Goal: Task Accomplishment & Management: Manage account settings

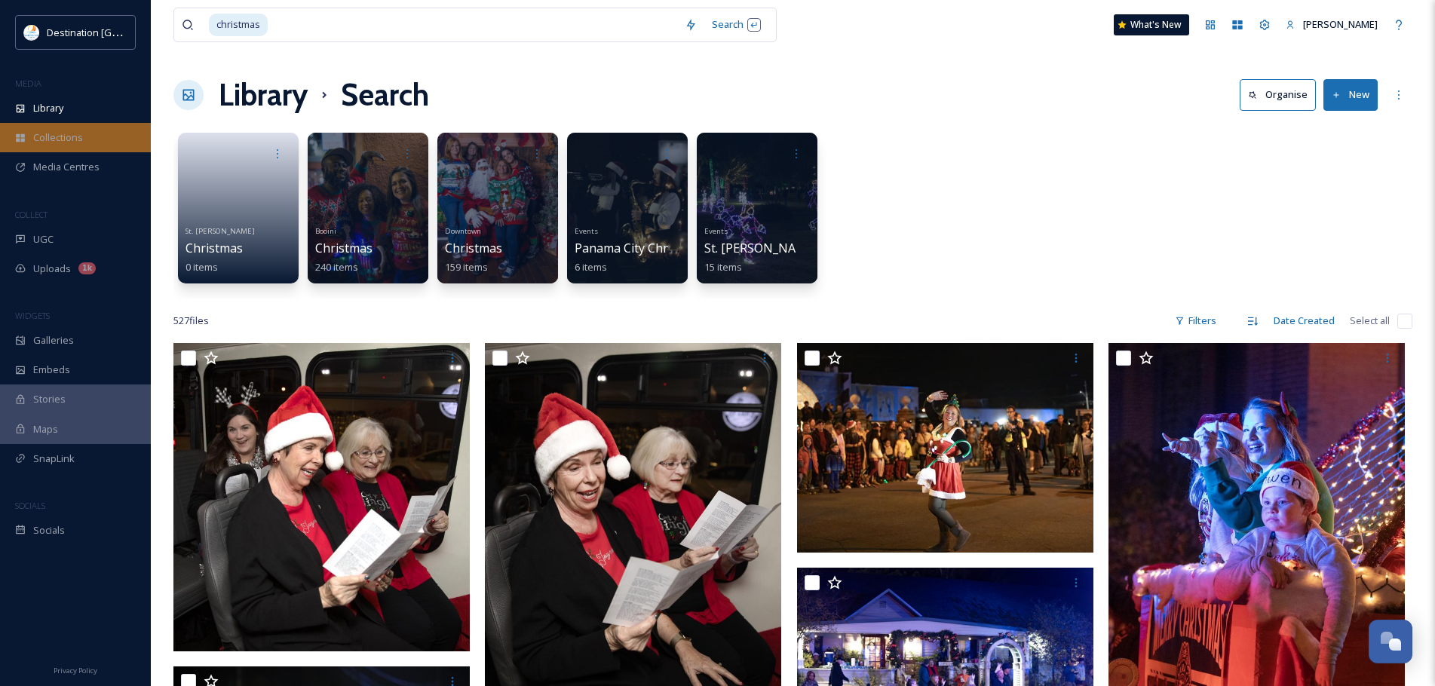
scroll to position [3694, 0]
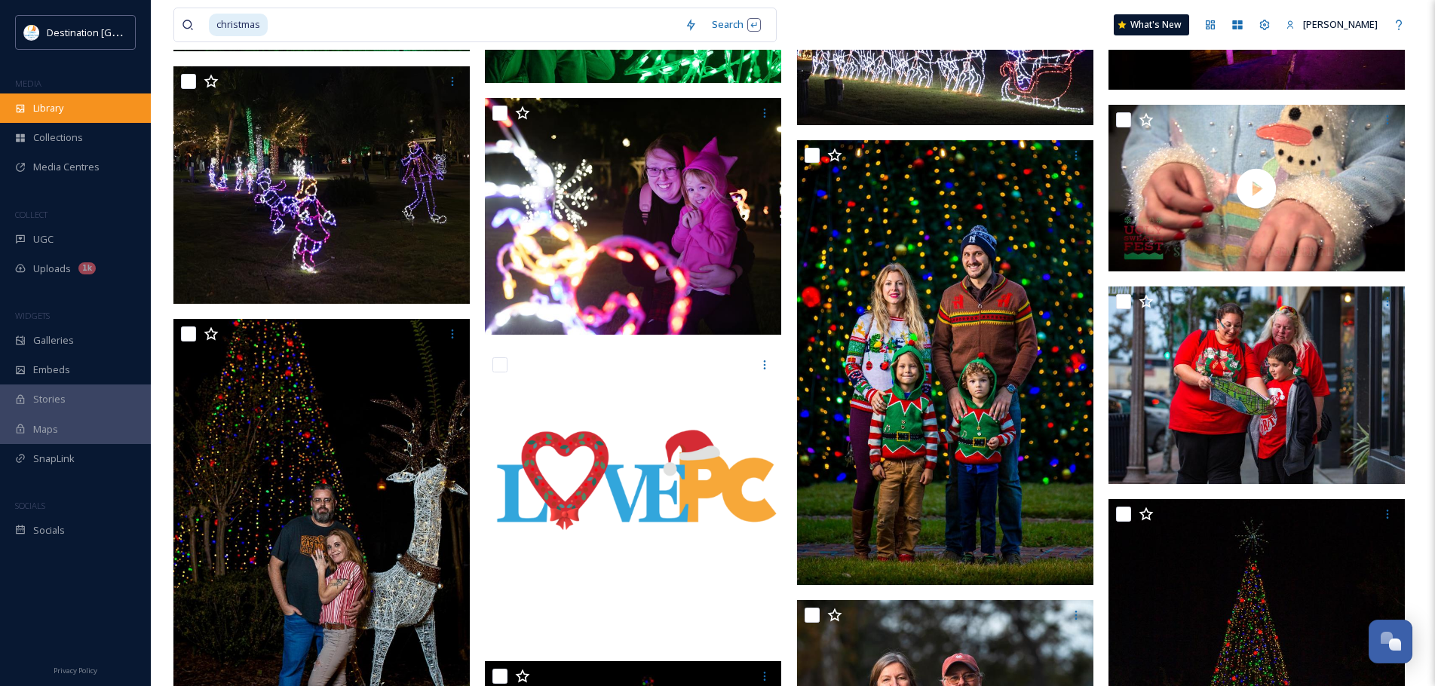
click at [79, 110] on div "Library" at bounding box center [75, 107] width 151 height 29
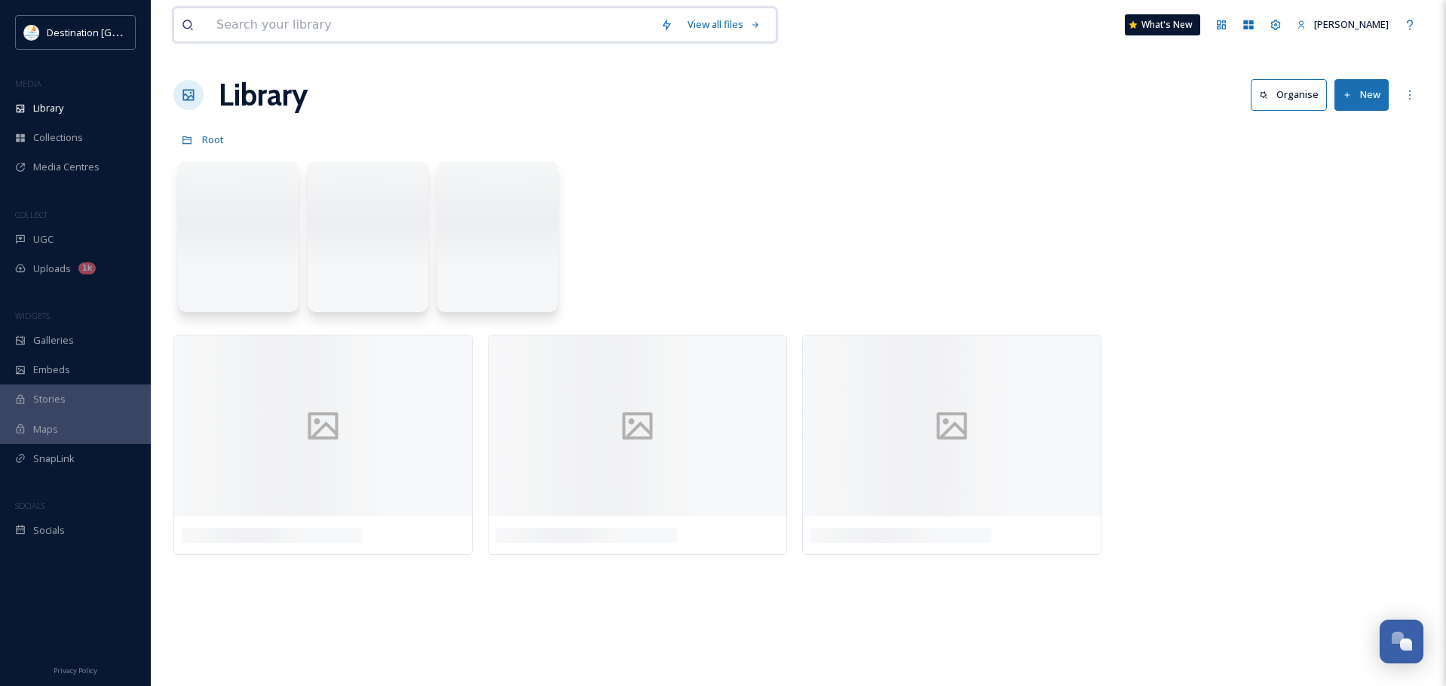
click at [363, 26] on input at bounding box center [431, 24] width 444 height 33
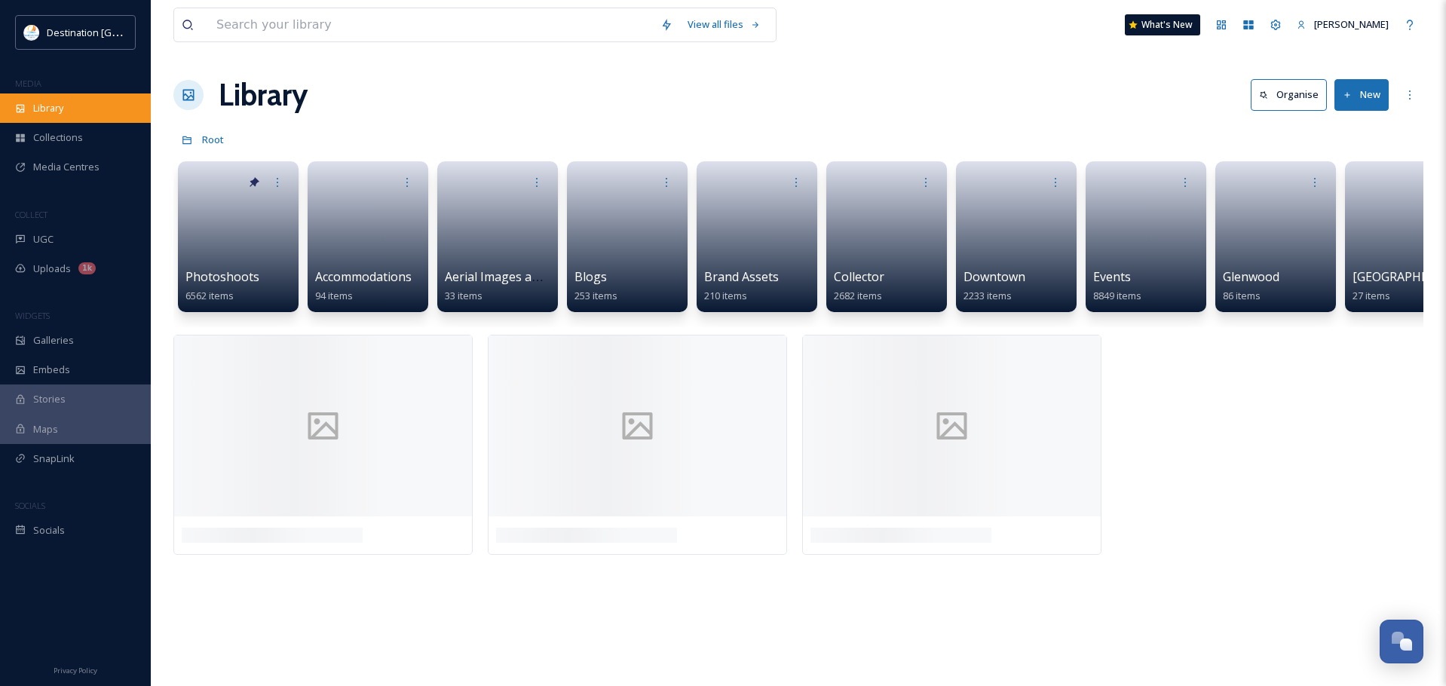
click at [121, 106] on div "Library" at bounding box center [75, 107] width 151 height 29
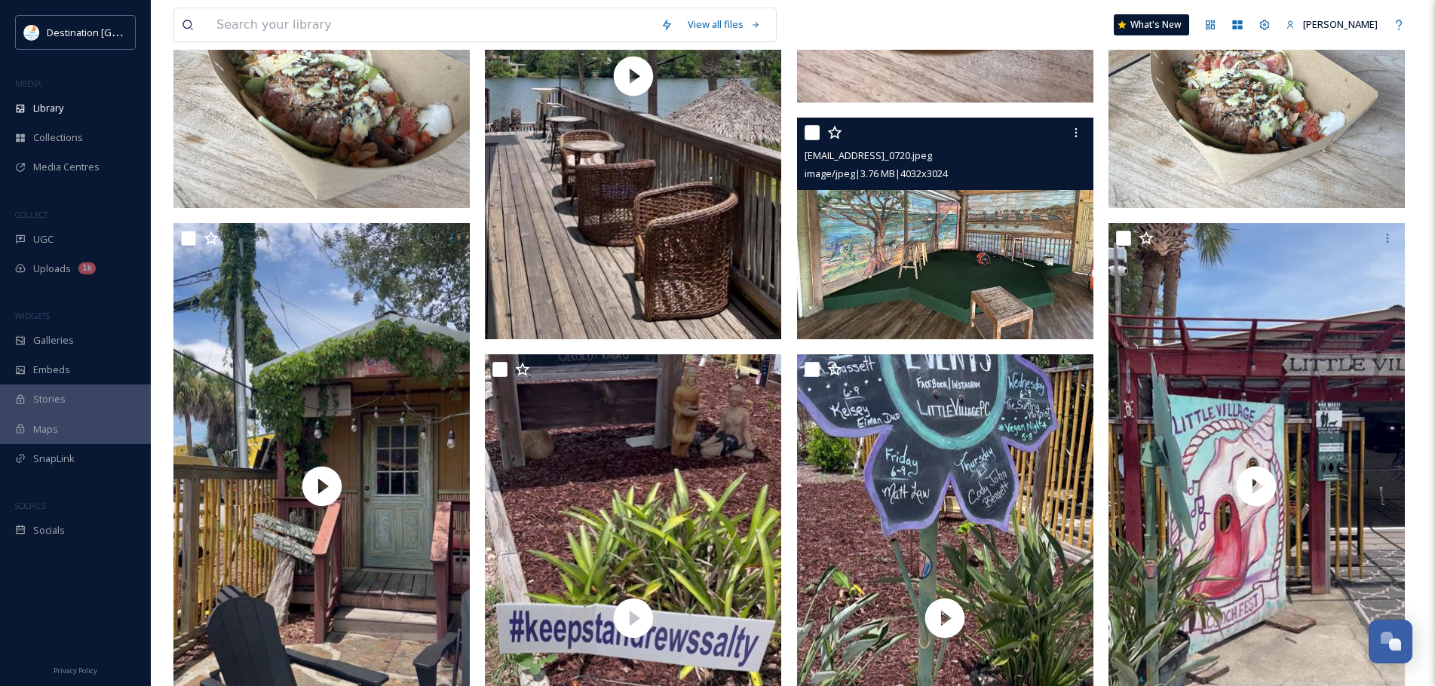
scroll to position [1583, 0]
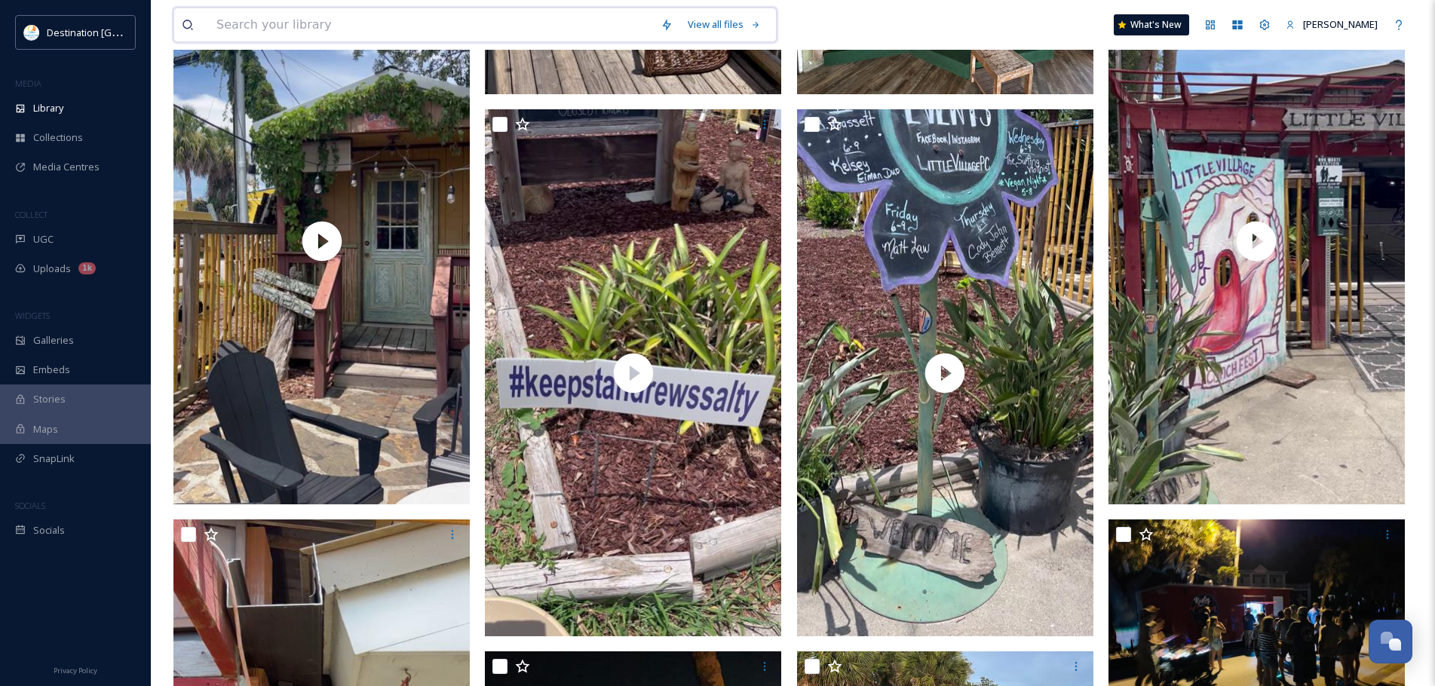
click at [292, 29] on input at bounding box center [431, 24] width 444 height 33
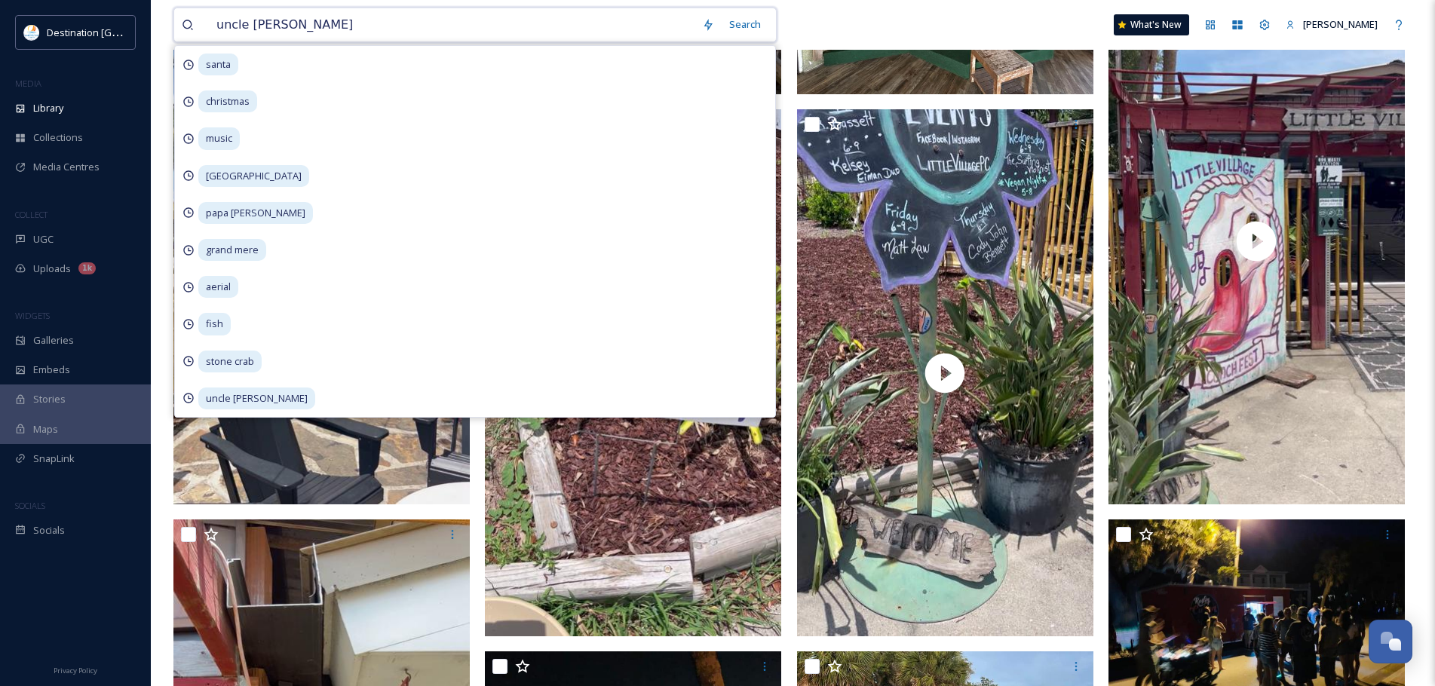
type input "uncle [PERSON_NAME]"
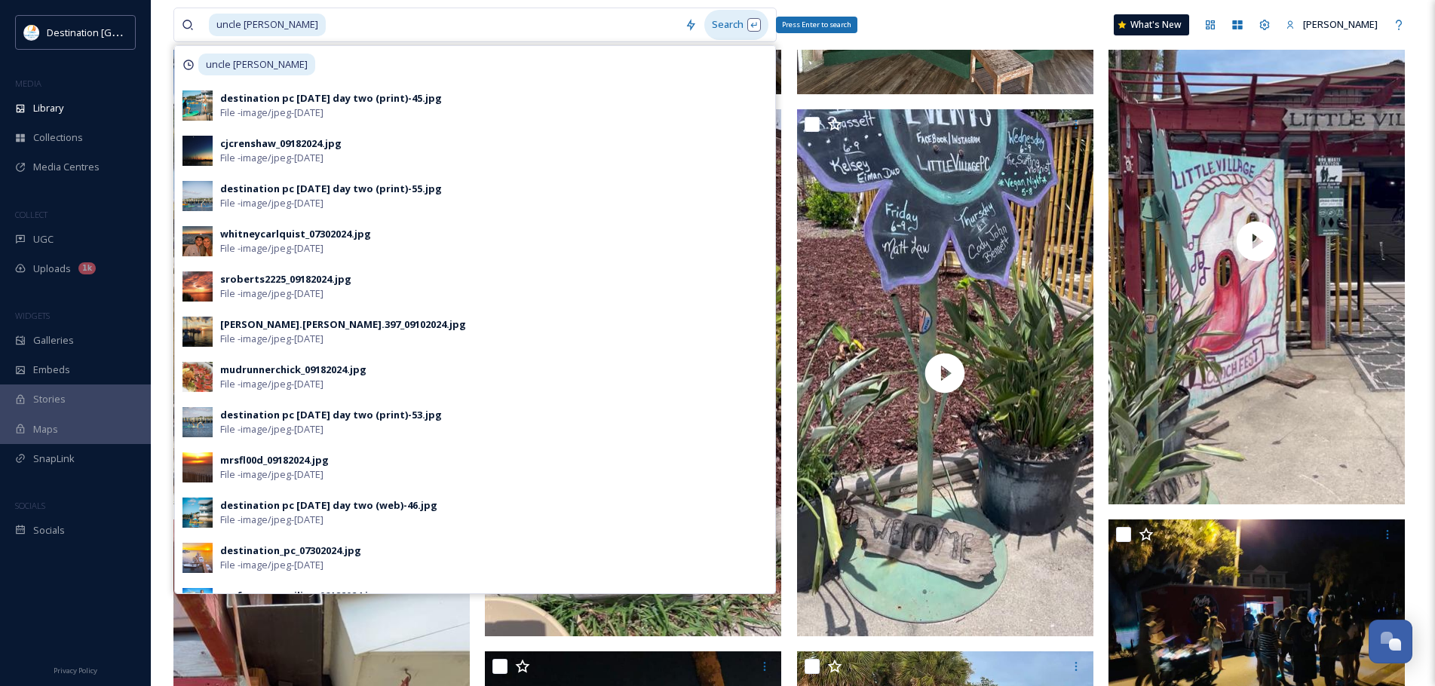
click at [724, 26] on div "Search Press Enter to search" at bounding box center [736, 24] width 64 height 29
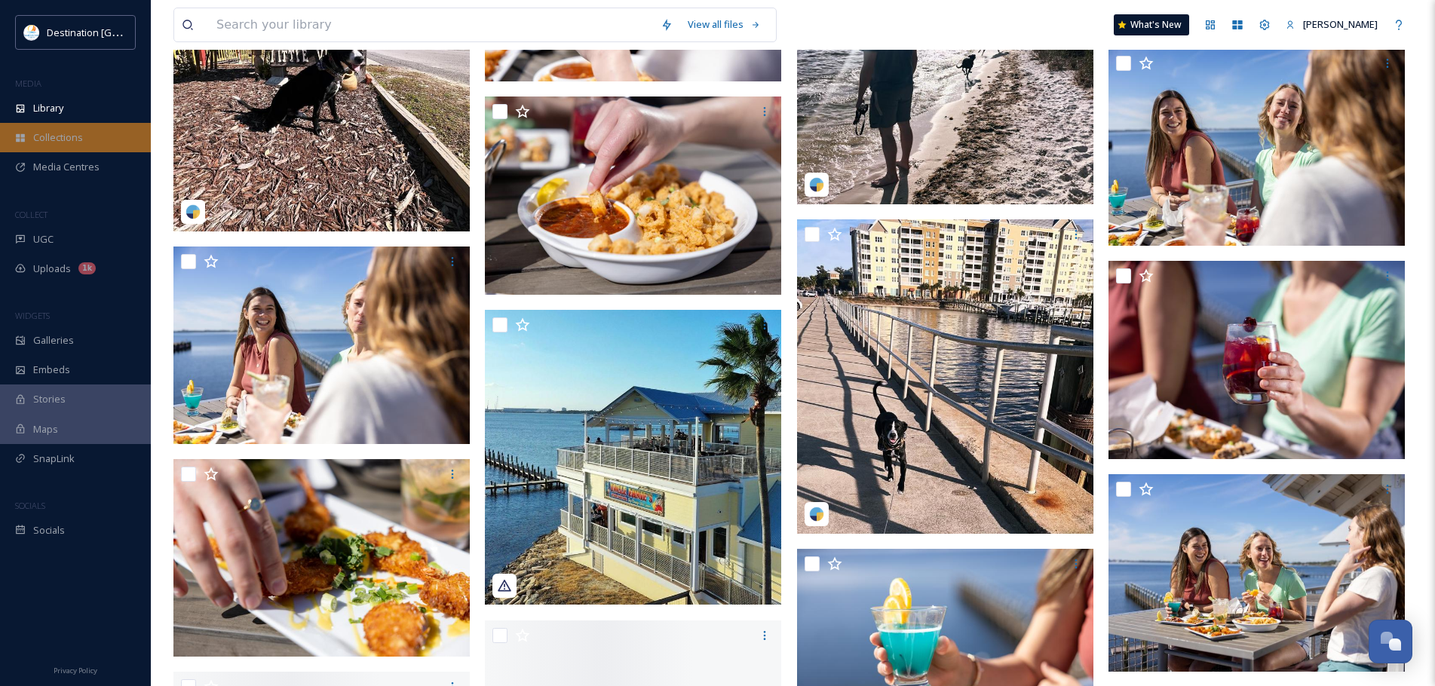
scroll to position [1658, 0]
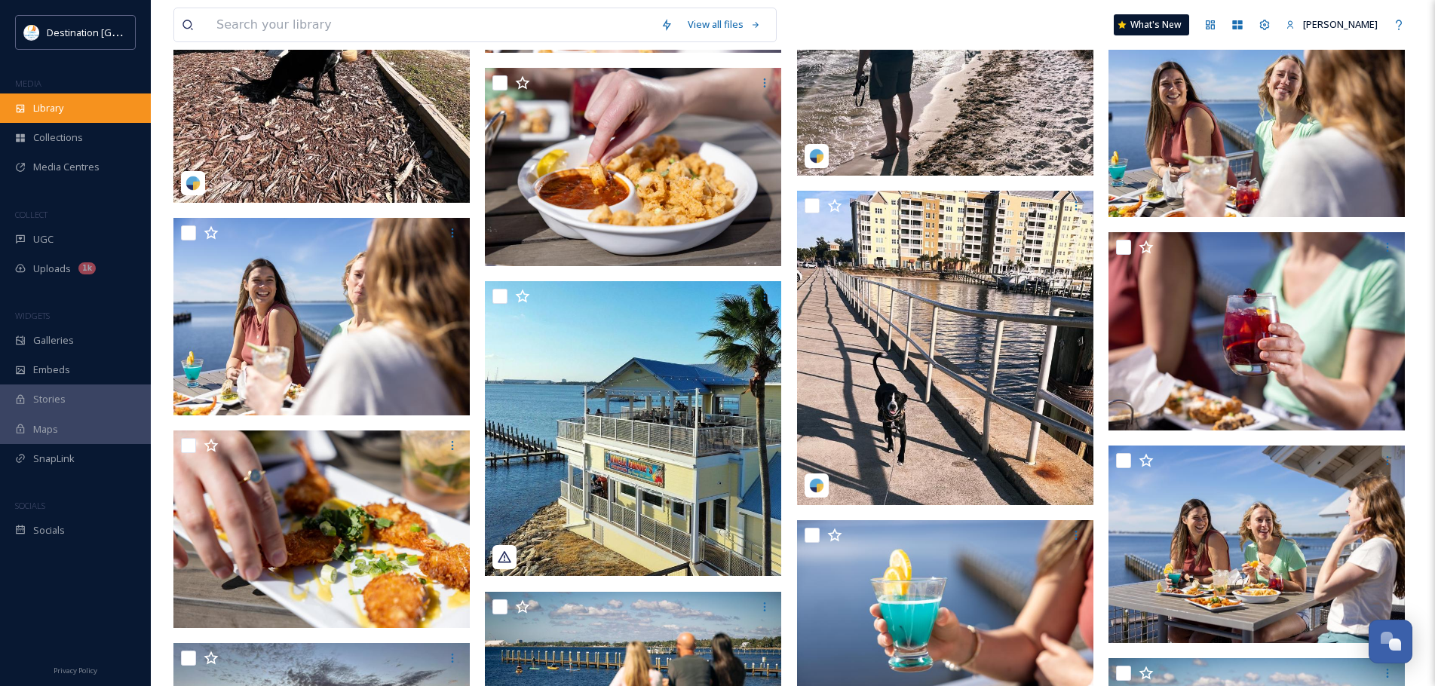
click at [86, 104] on div "Library" at bounding box center [75, 107] width 151 height 29
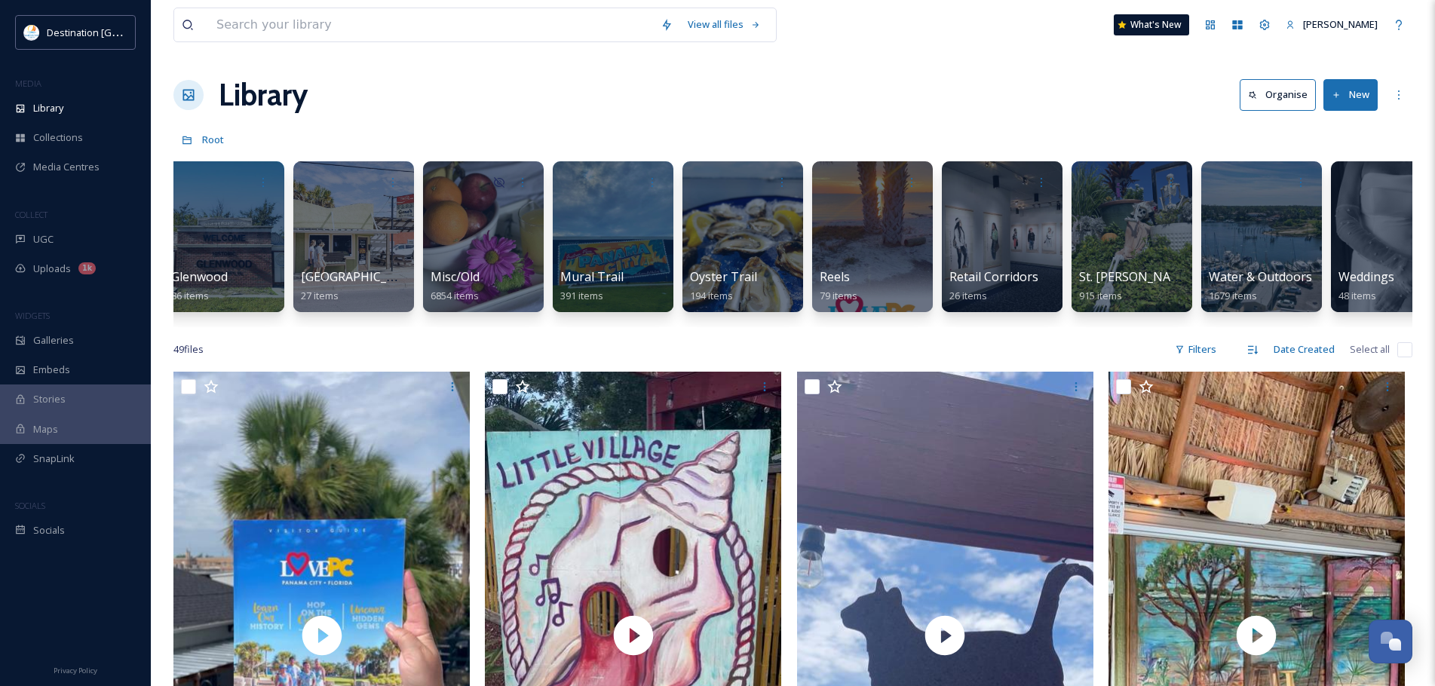
scroll to position [0, 1101]
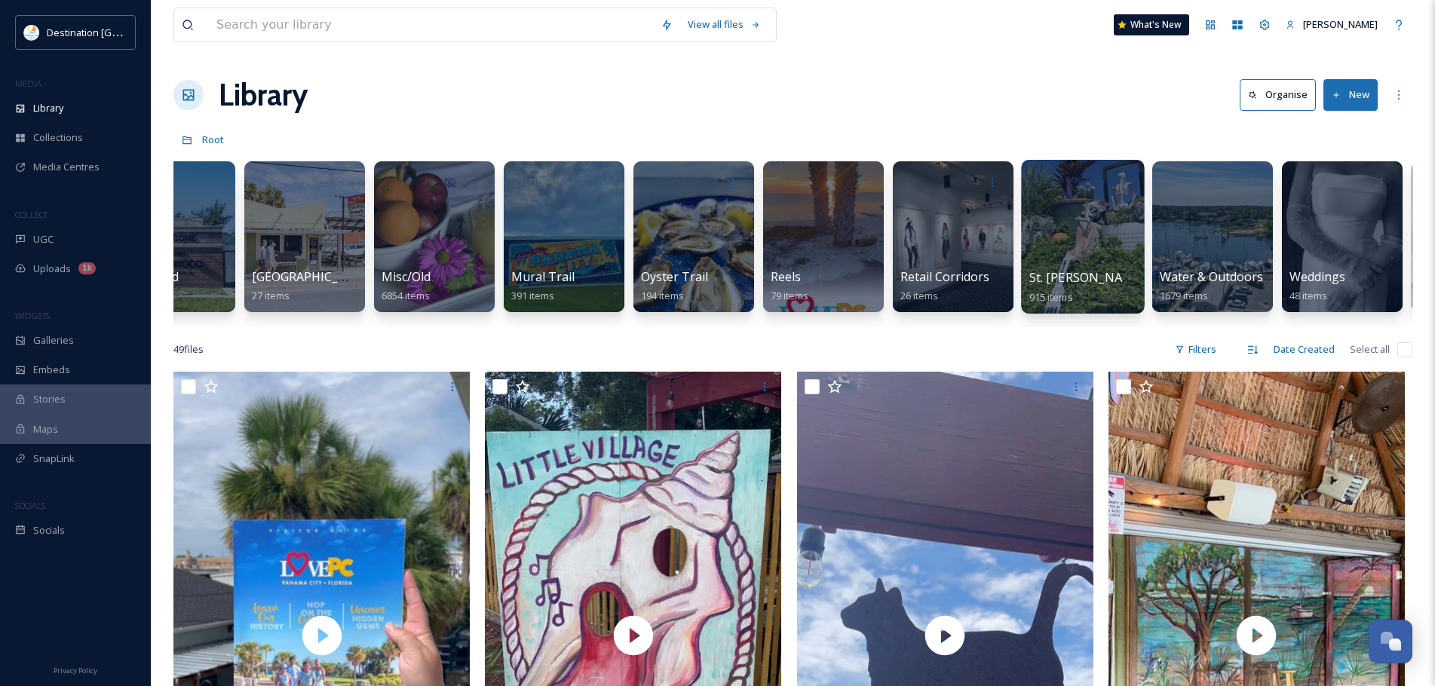
click at [1058, 242] on div at bounding box center [1082, 237] width 123 height 154
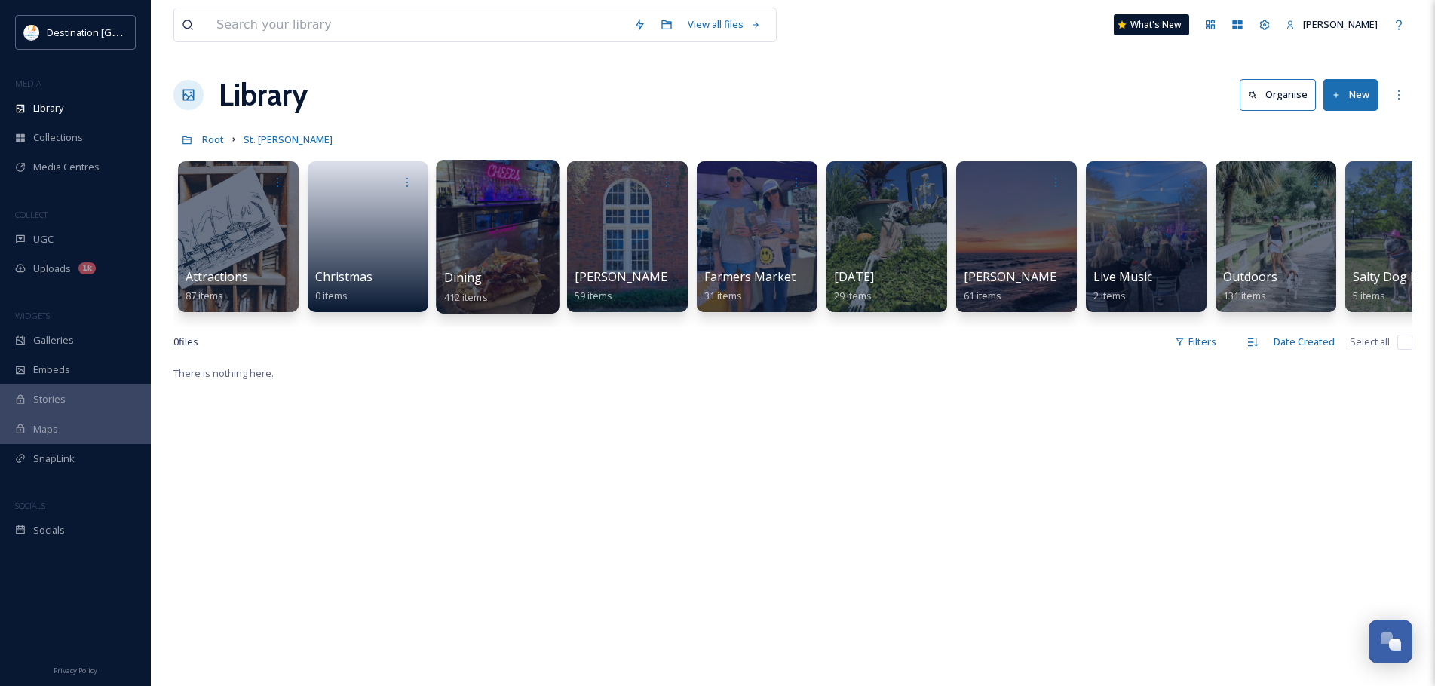
click at [531, 217] on div at bounding box center [497, 237] width 123 height 154
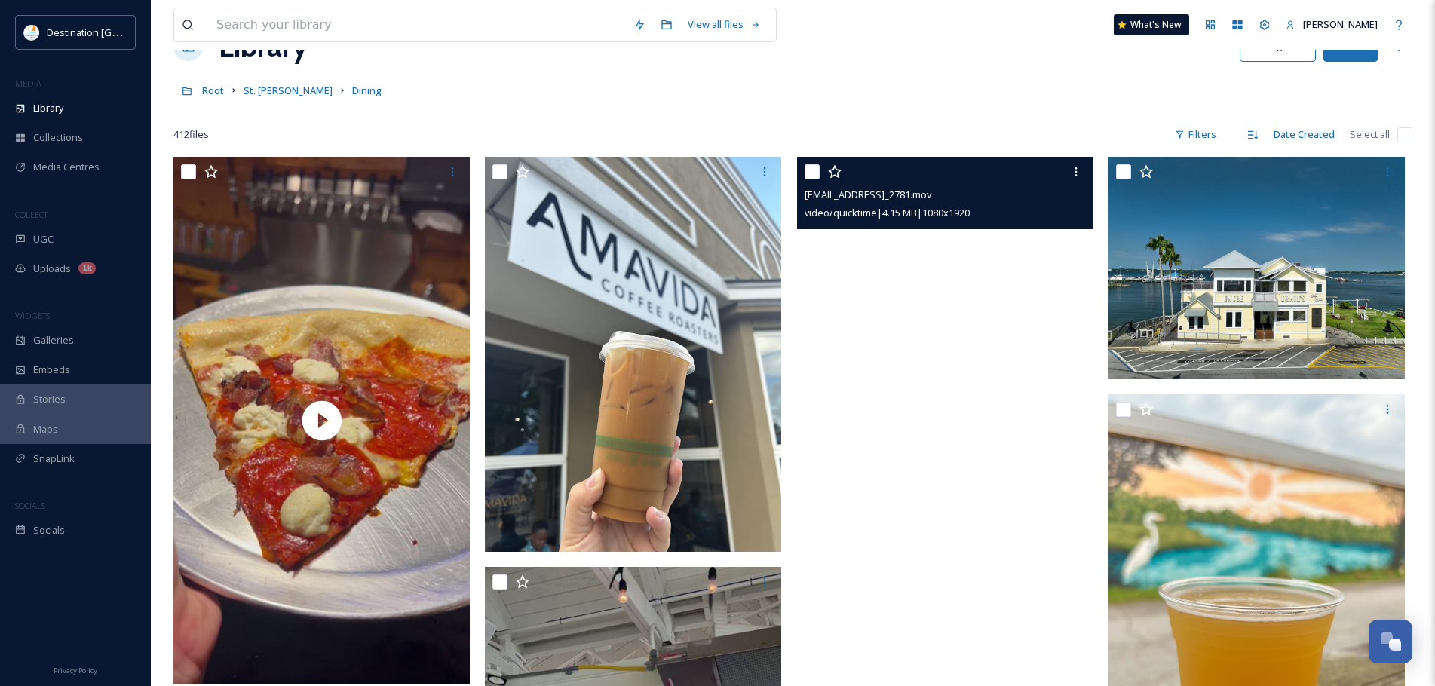
scroll to position [75, 0]
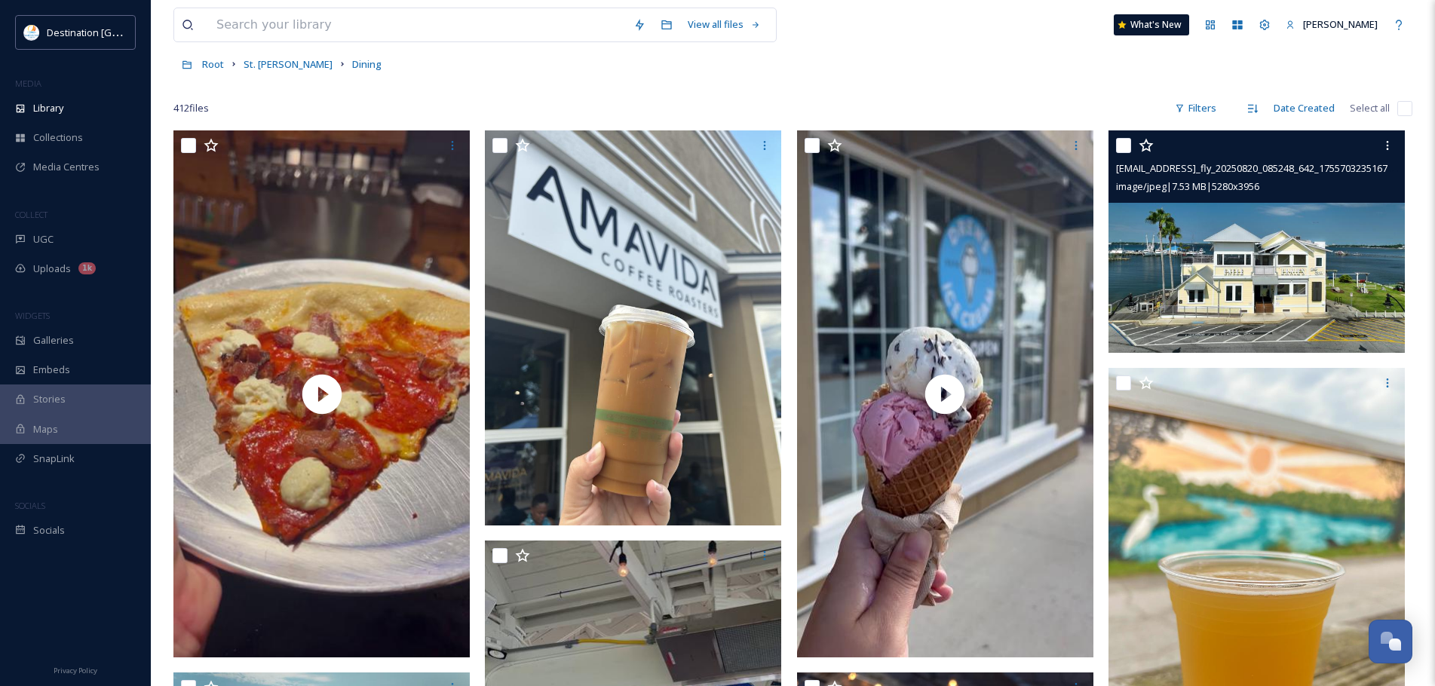
click at [1121, 144] on input "checkbox" at bounding box center [1123, 145] width 15 height 15
checkbox input "true"
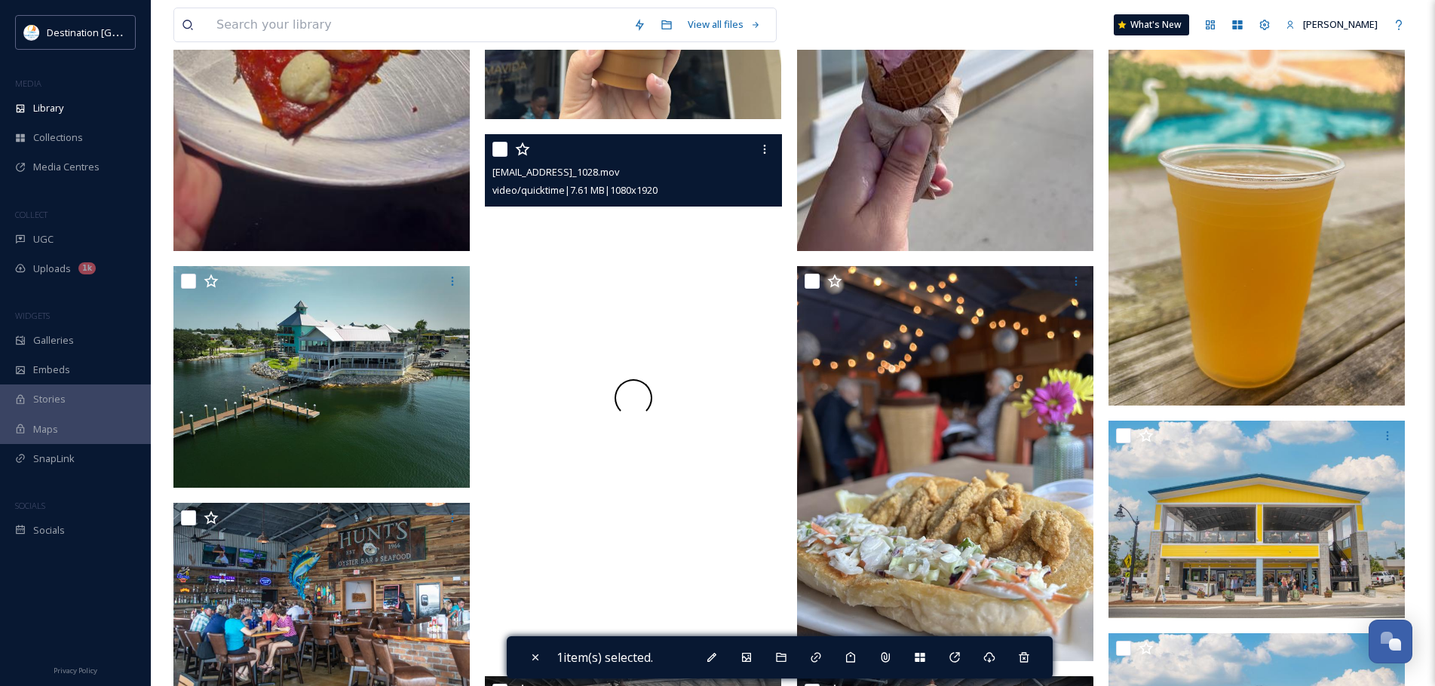
scroll to position [528, 0]
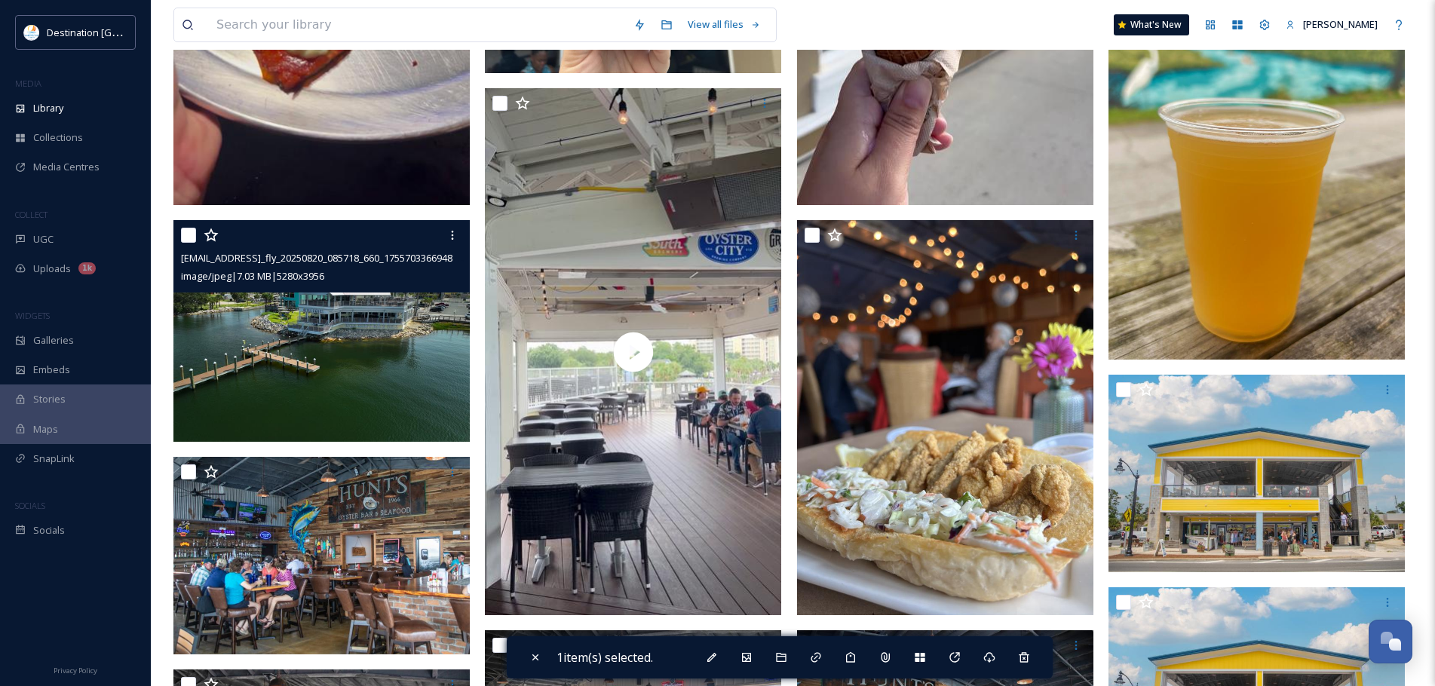
click at [192, 239] on input "checkbox" at bounding box center [188, 235] width 15 height 15
checkbox input "true"
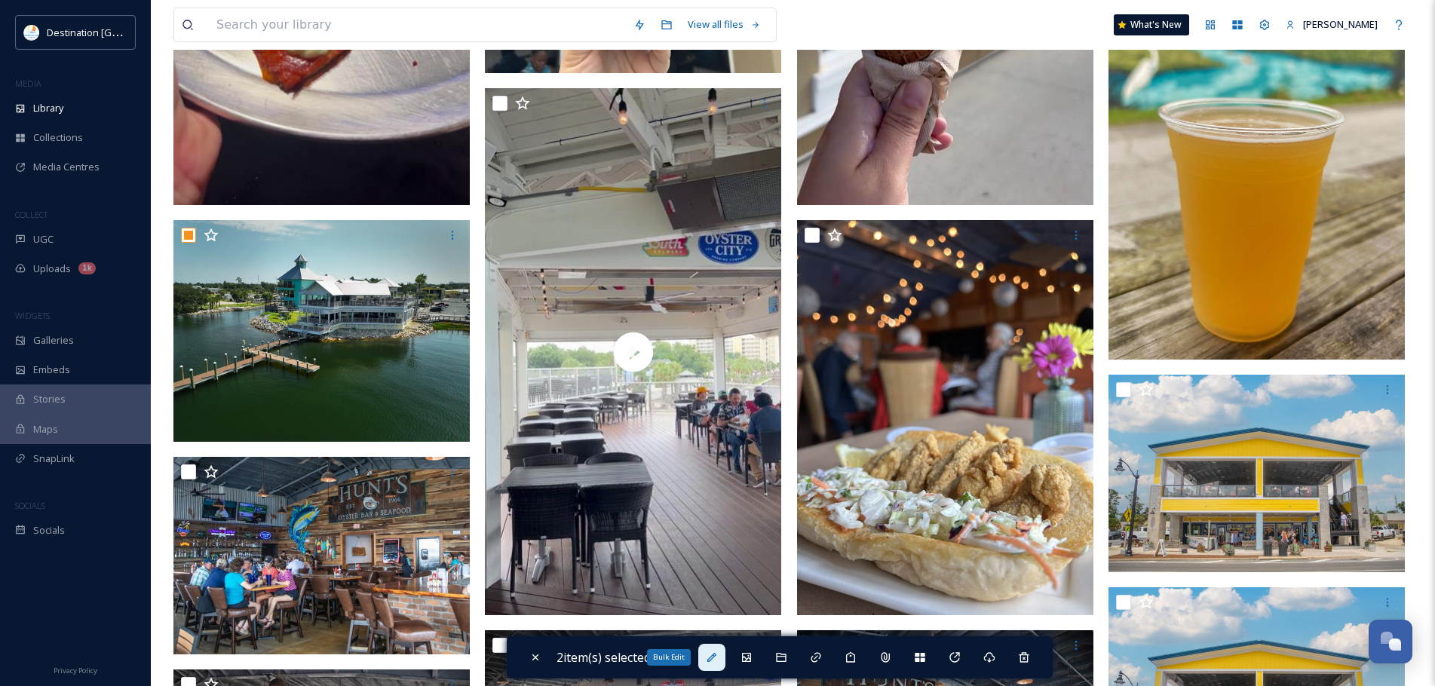
click at [713, 654] on icon at bounding box center [712, 657] width 12 height 12
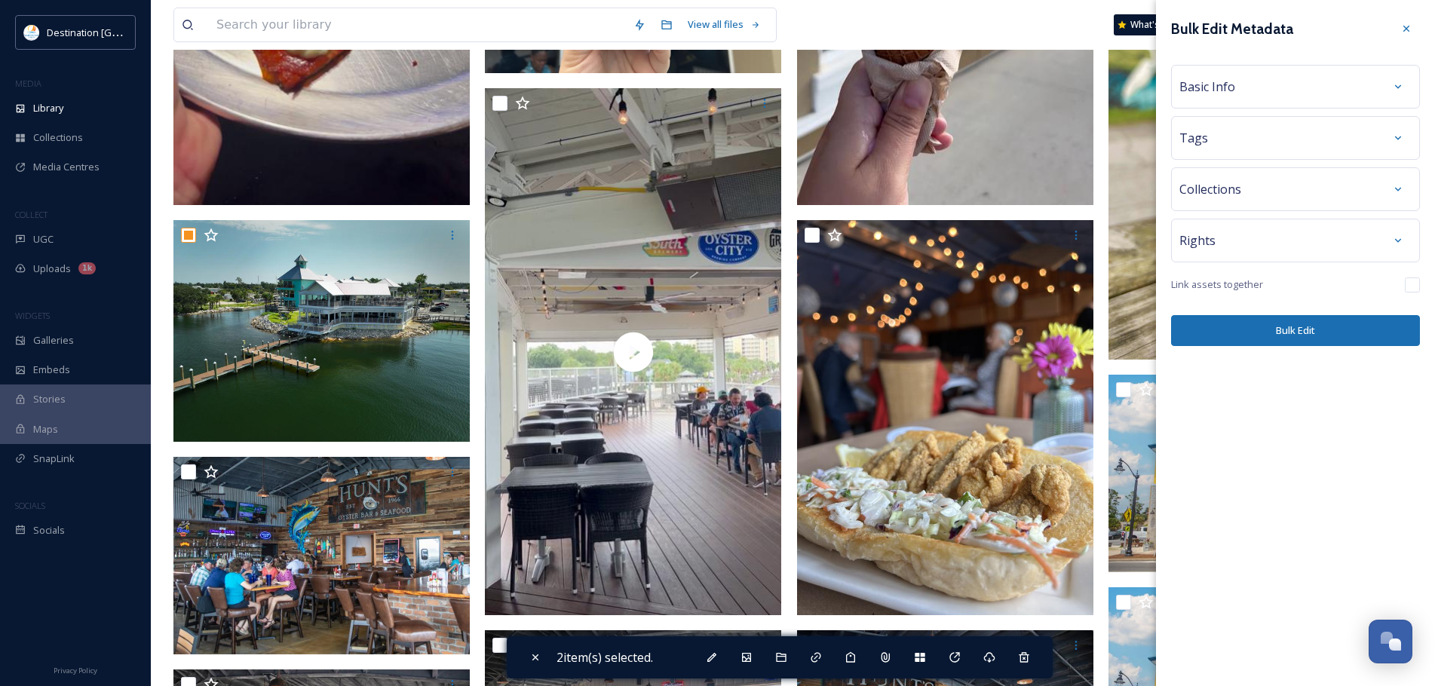
click at [1269, 99] on div "Basic Info" at bounding box center [1295, 86] width 232 height 27
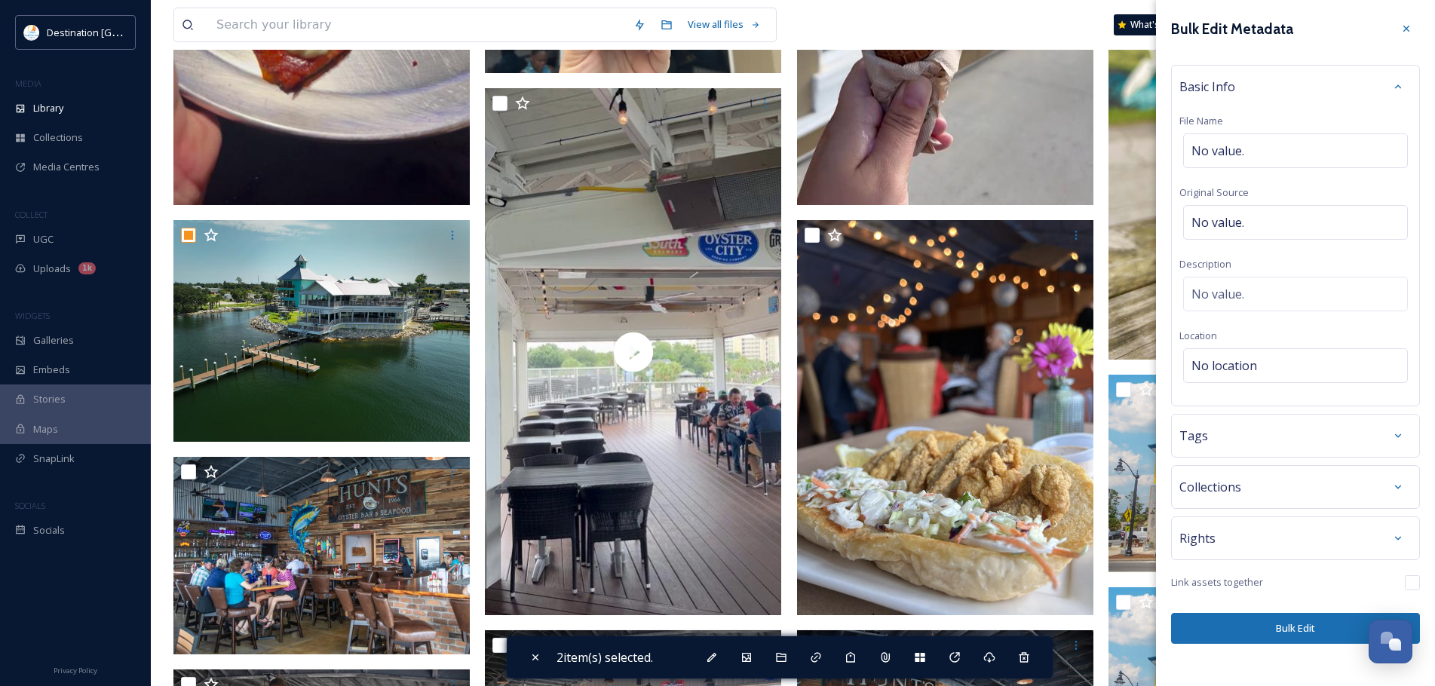
scroll to position [603, 0]
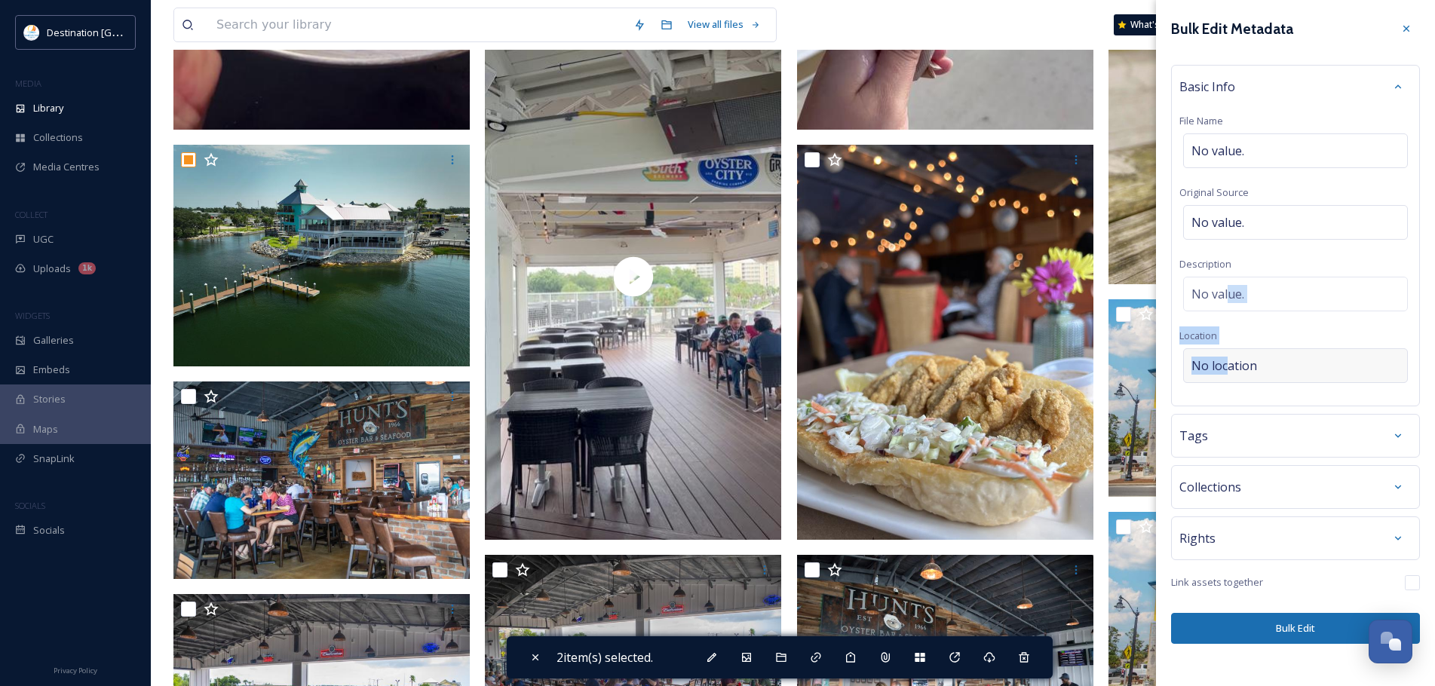
drag, startPoint x: 1226, startPoint y: 297, endPoint x: 1226, endPoint y: 365, distance: 67.8
click at [1226, 363] on div "Basic Info File Name No value. Original Source No value. Description No value. …" at bounding box center [1295, 235] width 249 height 341
click at [1226, 365] on span "No location" at bounding box center [1224, 366] width 66 height 18
click at [1226, 365] on input at bounding box center [1294, 365] width 223 height 33
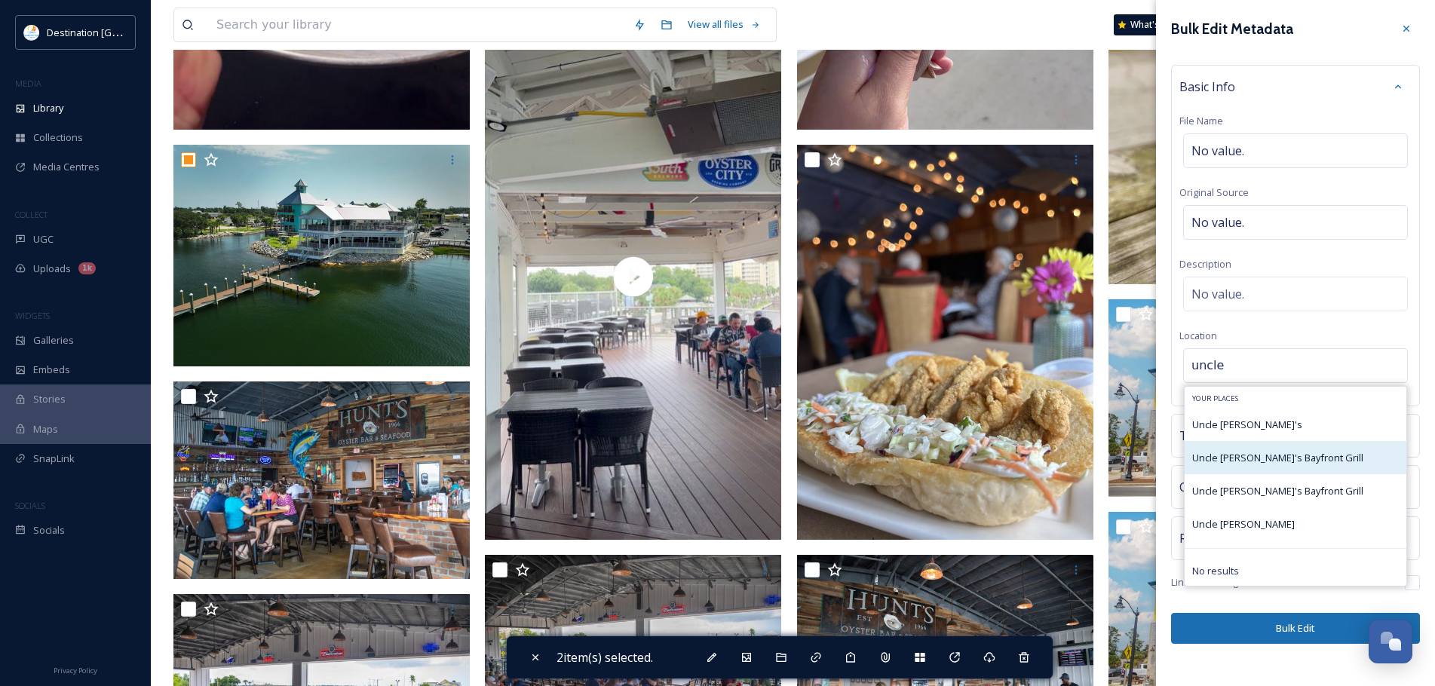
type input "uncle"
click at [1296, 467] on div "Uncle [PERSON_NAME]'s Bayfront Grill" at bounding box center [1295, 457] width 222 height 33
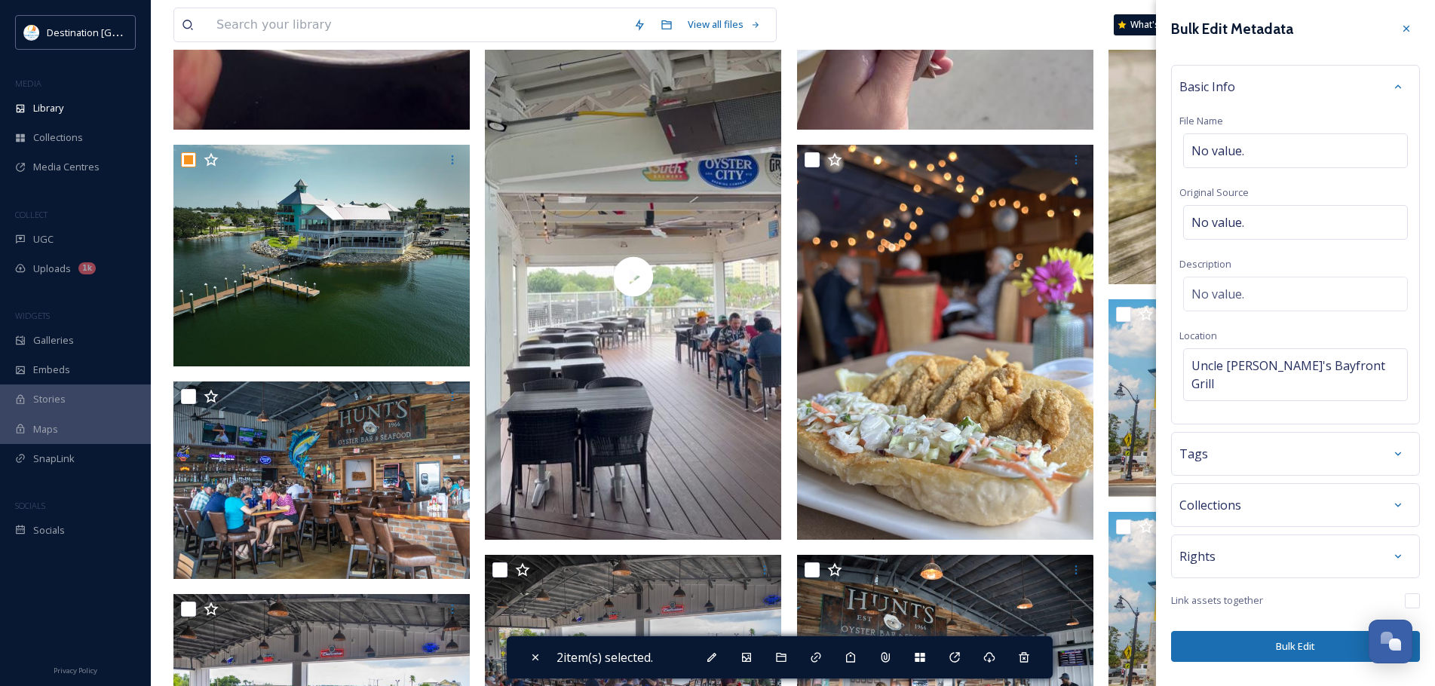
click at [1306, 634] on button "Bulk Edit" at bounding box center [1295, 646] width 249 height 31
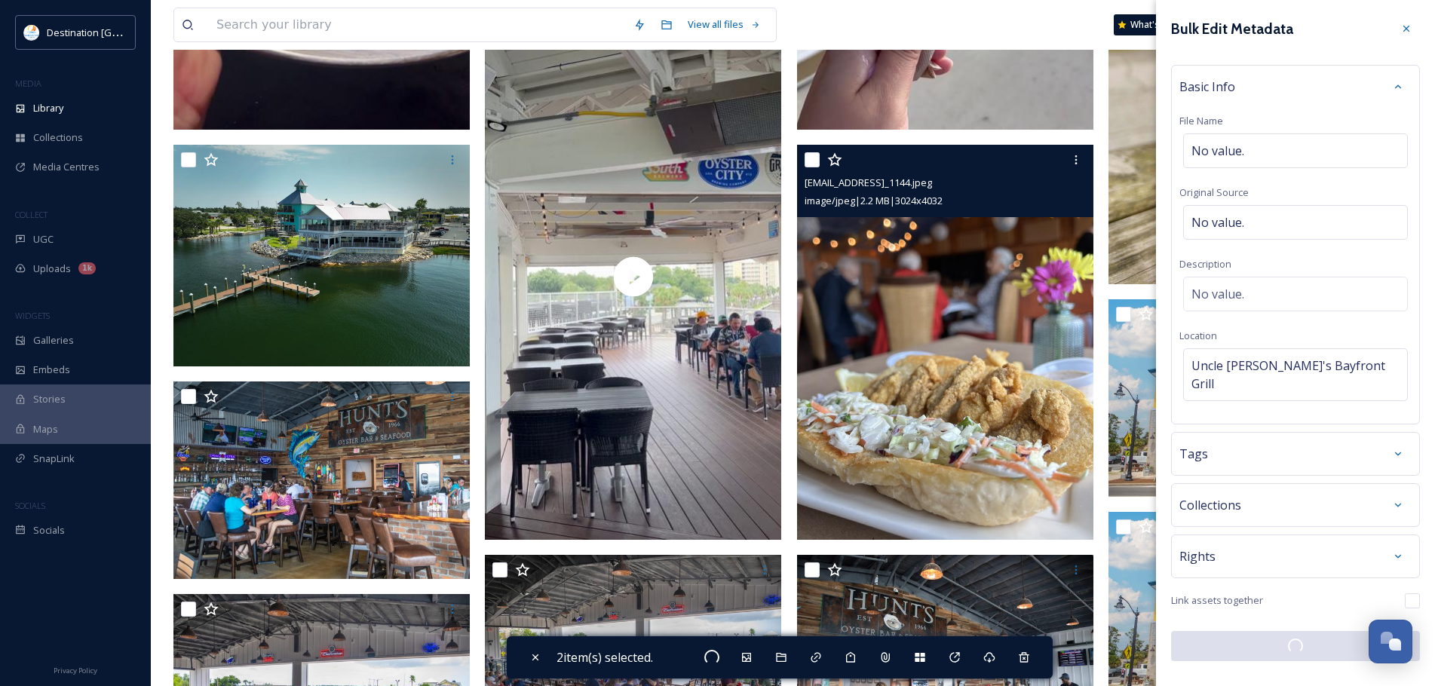
checkbox input "false"
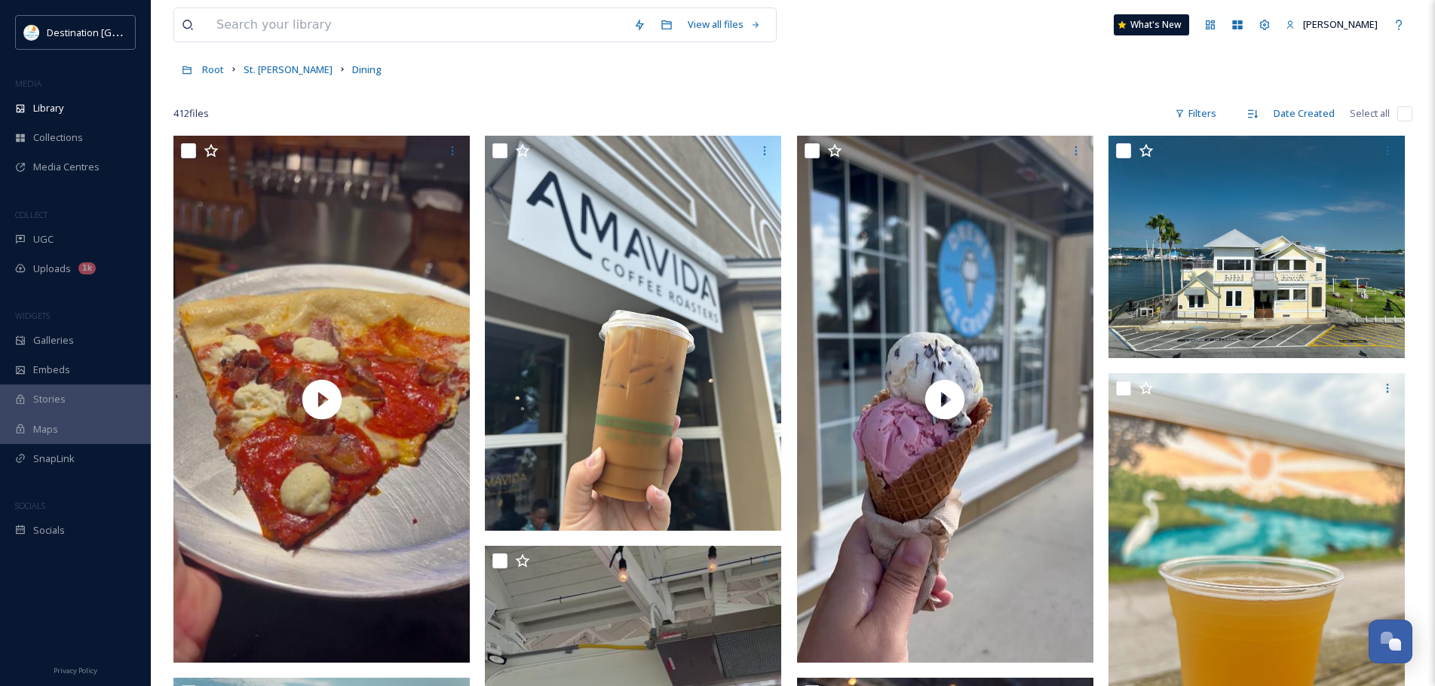
scroll to position [377, 0]
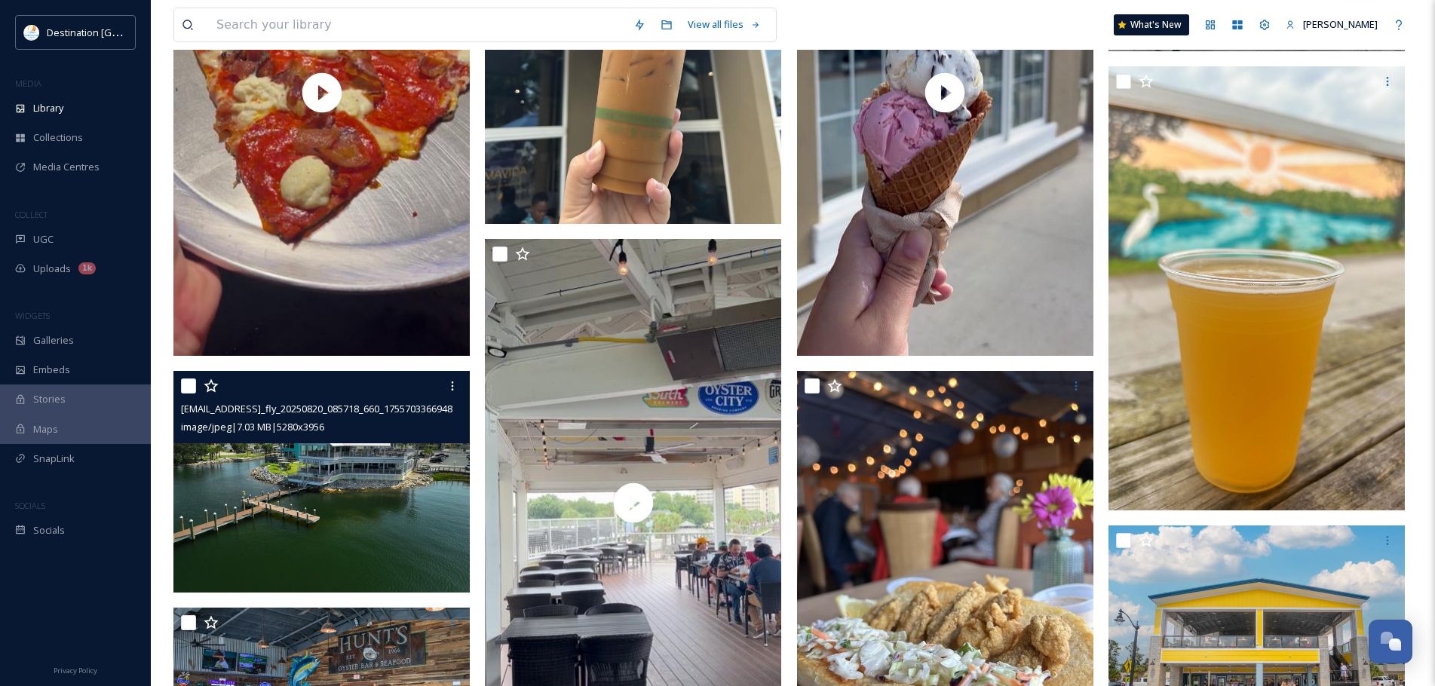
click at [194, 390] on input "checkbox" at bounding box center [188, 385] width 15 height 15
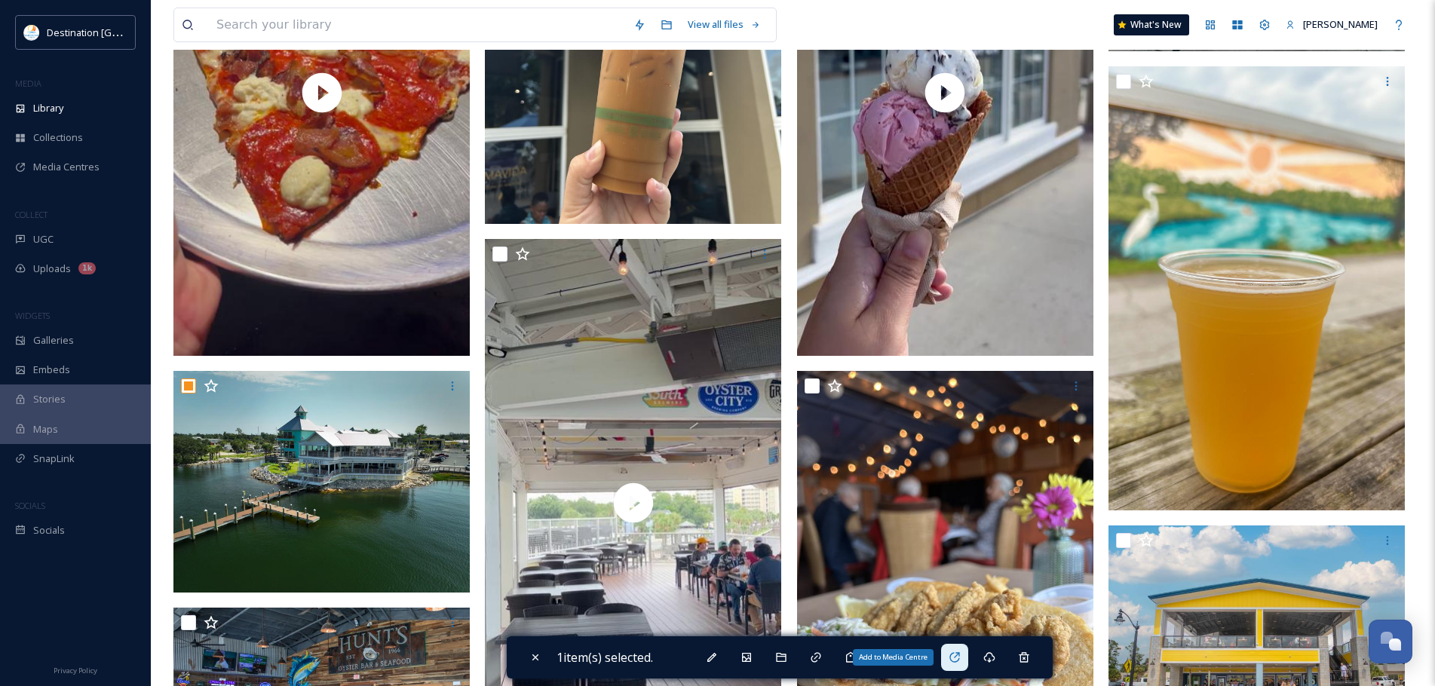
click at [960, 657] on icon at bounding box center [954, 657] width 12 height 12
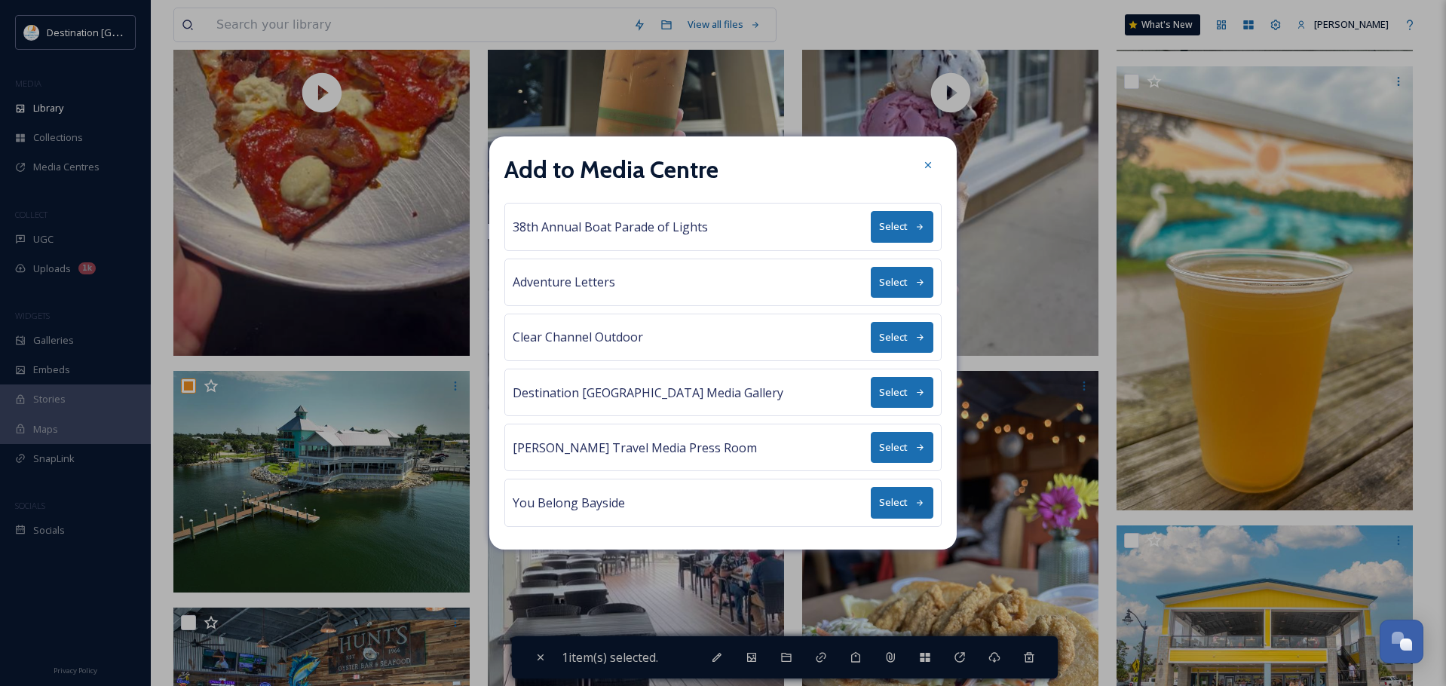
click at [906, 393] on button "Select" at bounding box center [902, 392] width 63 height 31
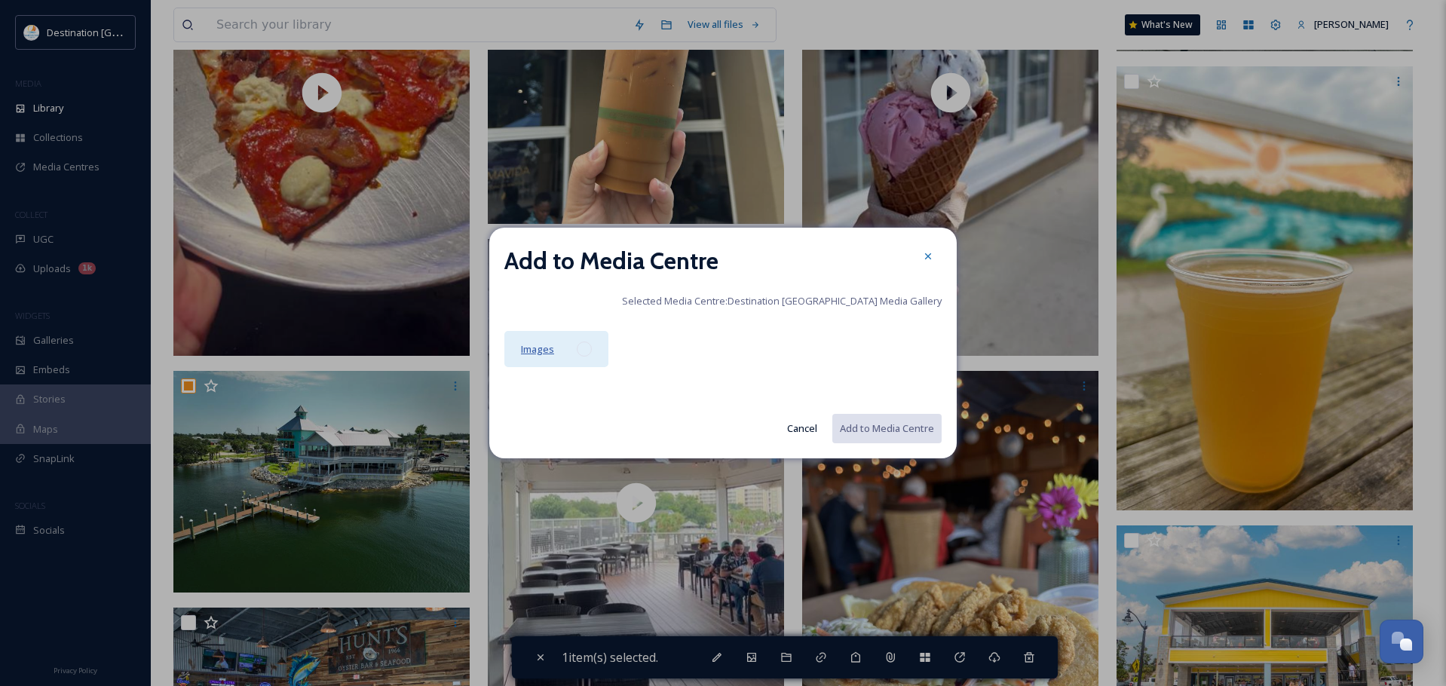
click at [538, 343] on span "Images" at bounding box center [537, 349] width 33 height 14
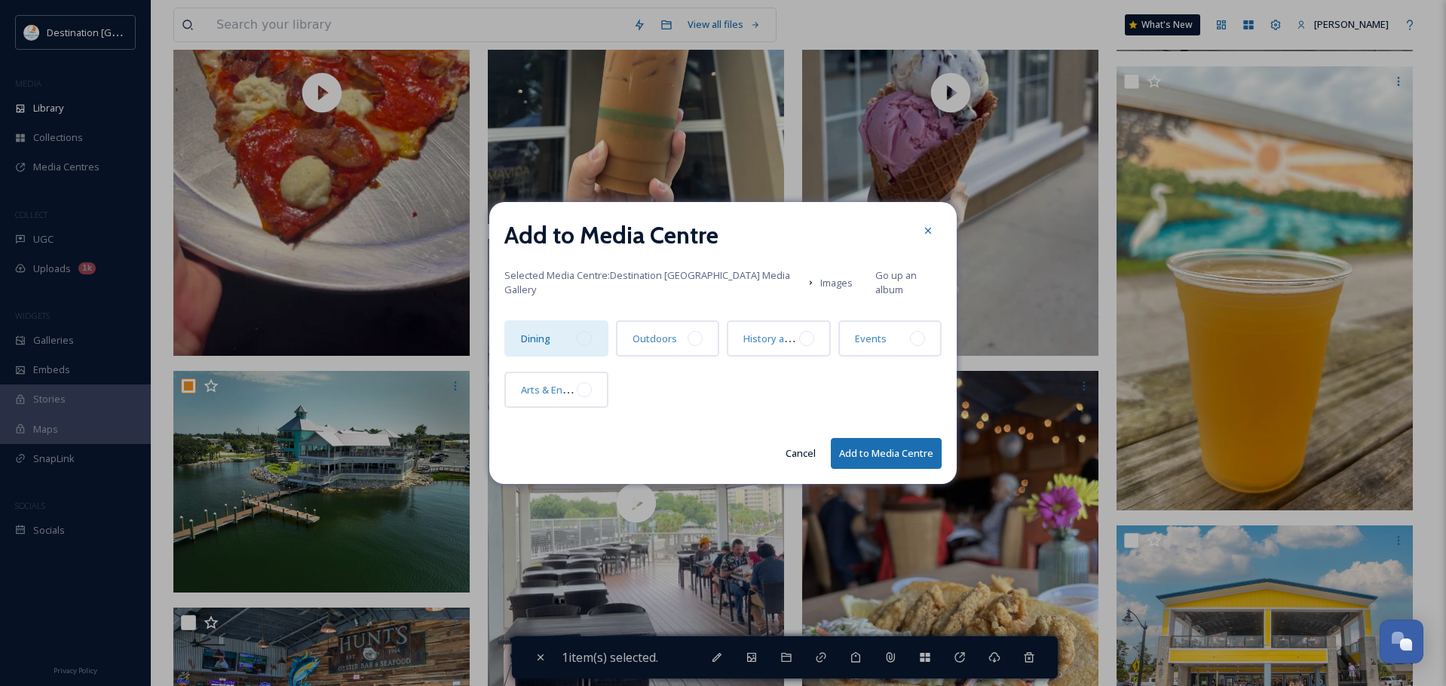
click at [577, 334] on div at bounding box center [584, 338] width 15 height 15
click at [879, 449] on button "Add to Media Centre" at bounding box center [886, 453] width 111 height 31
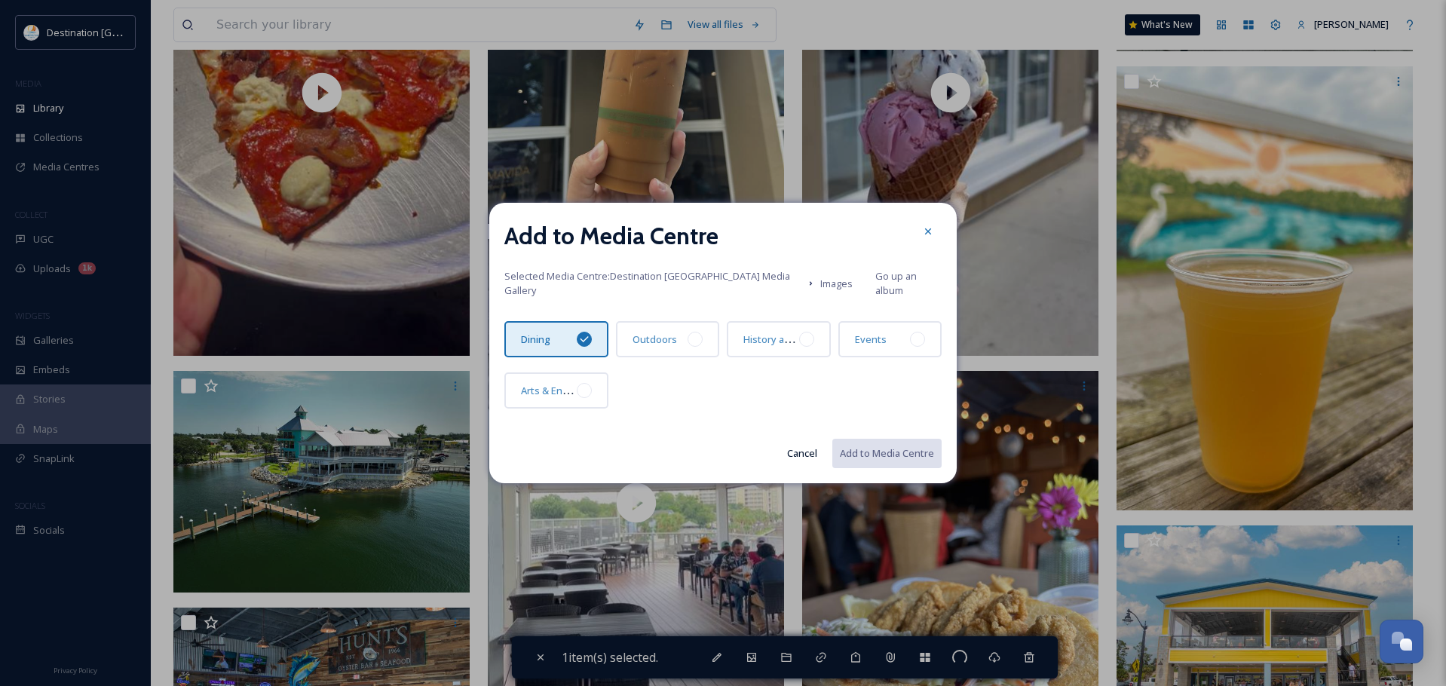
checkbox input "false"
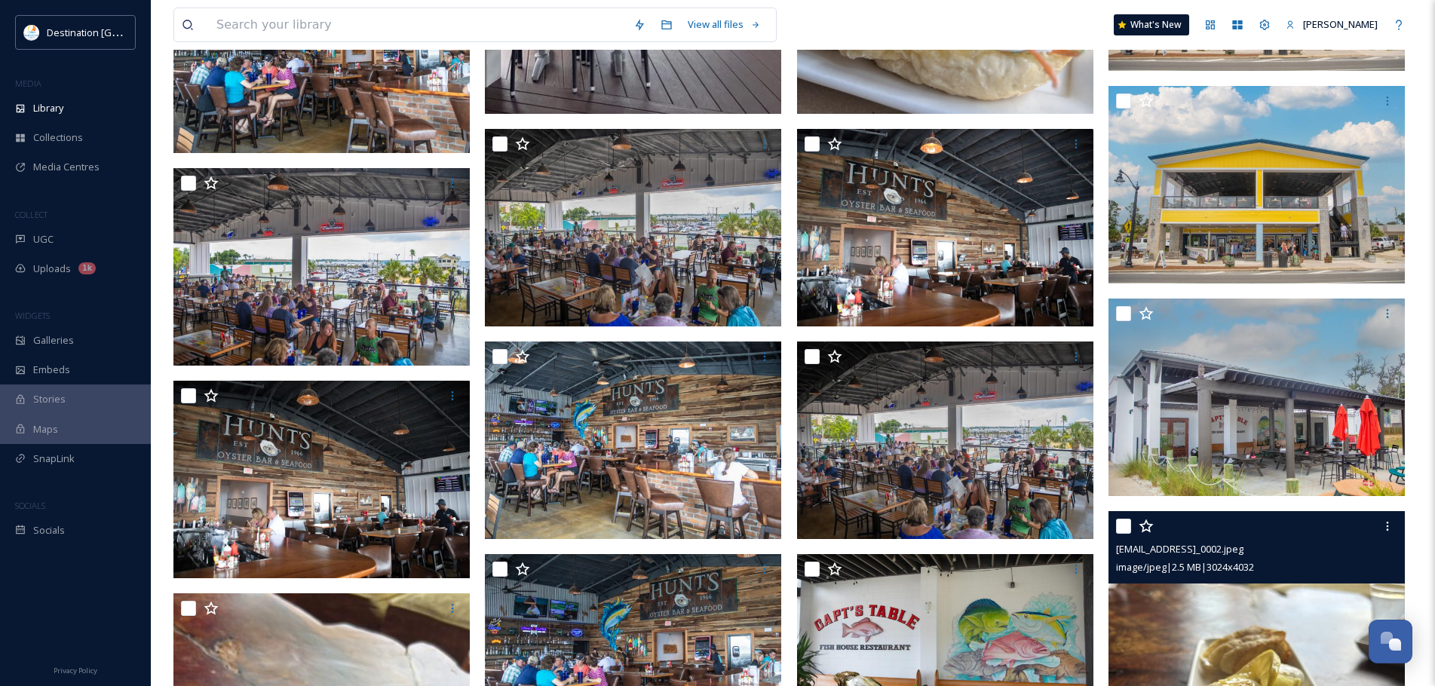
scroll to position [1055, 0]
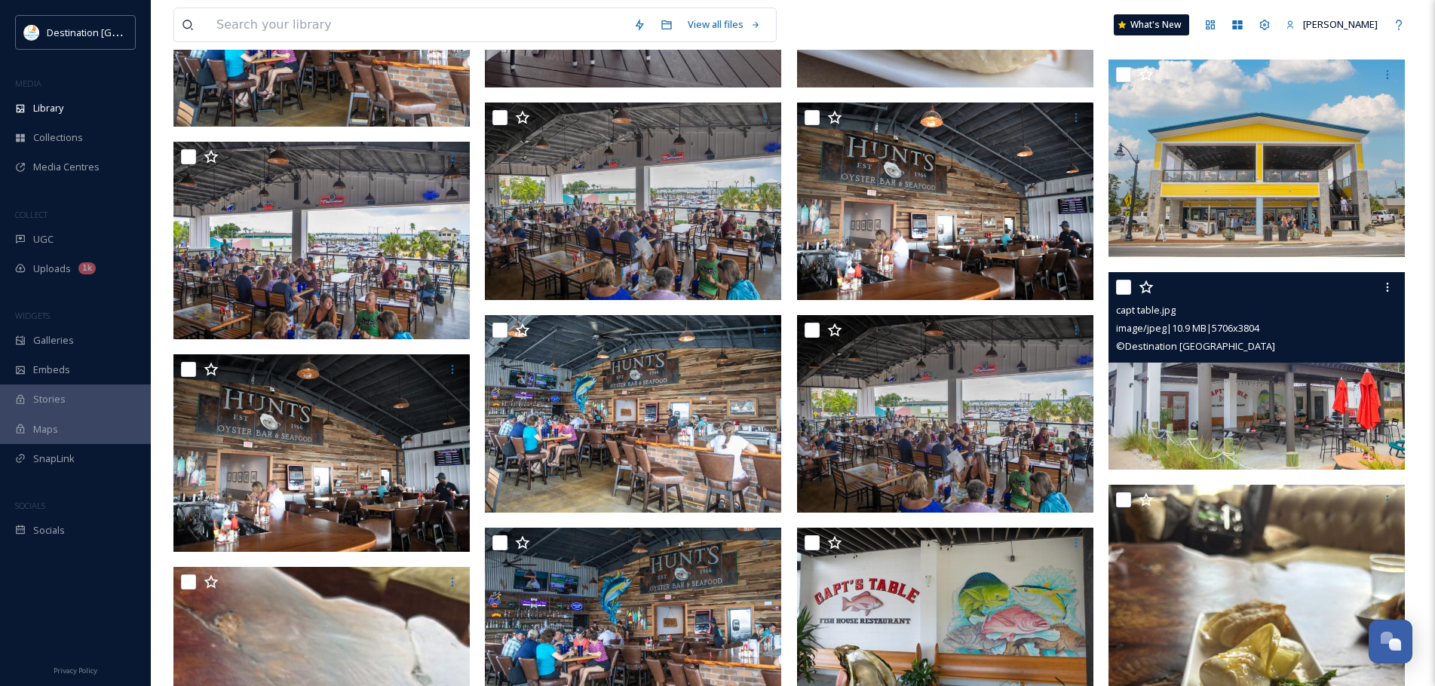
click at [1123, 287] on input "checkbox" at bounding box center [1123, 287] width 15 height 15
checkbox input "true"
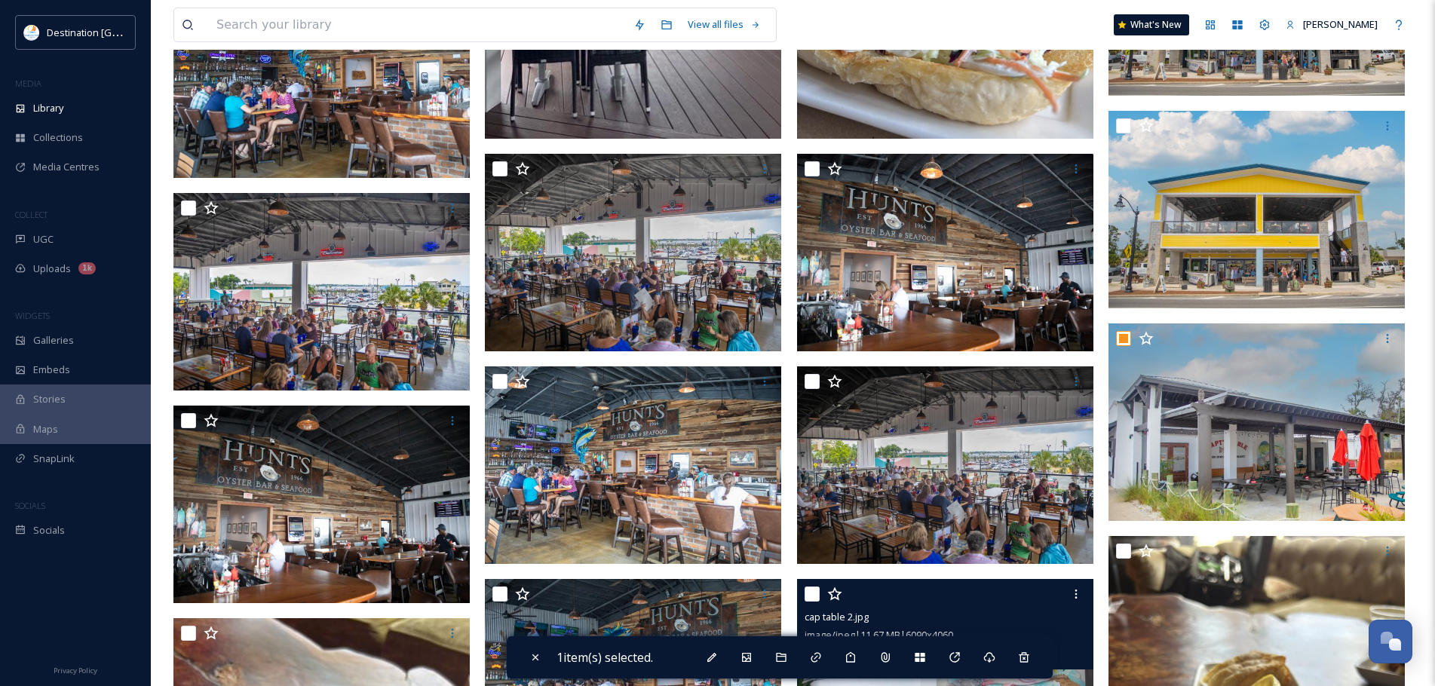
scroll to position [980, 0]
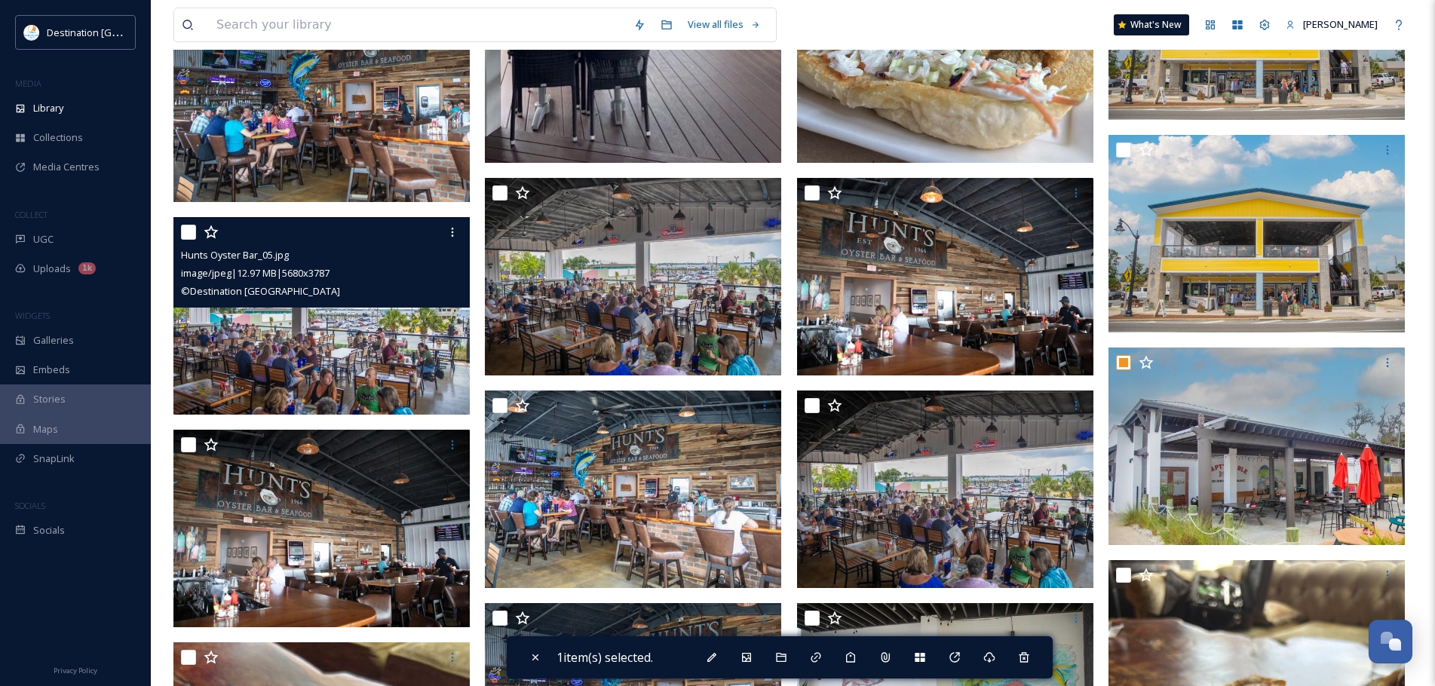
click at [193, 232] on input "checkbox" at bounding box center [188, 232] width 15 height 15
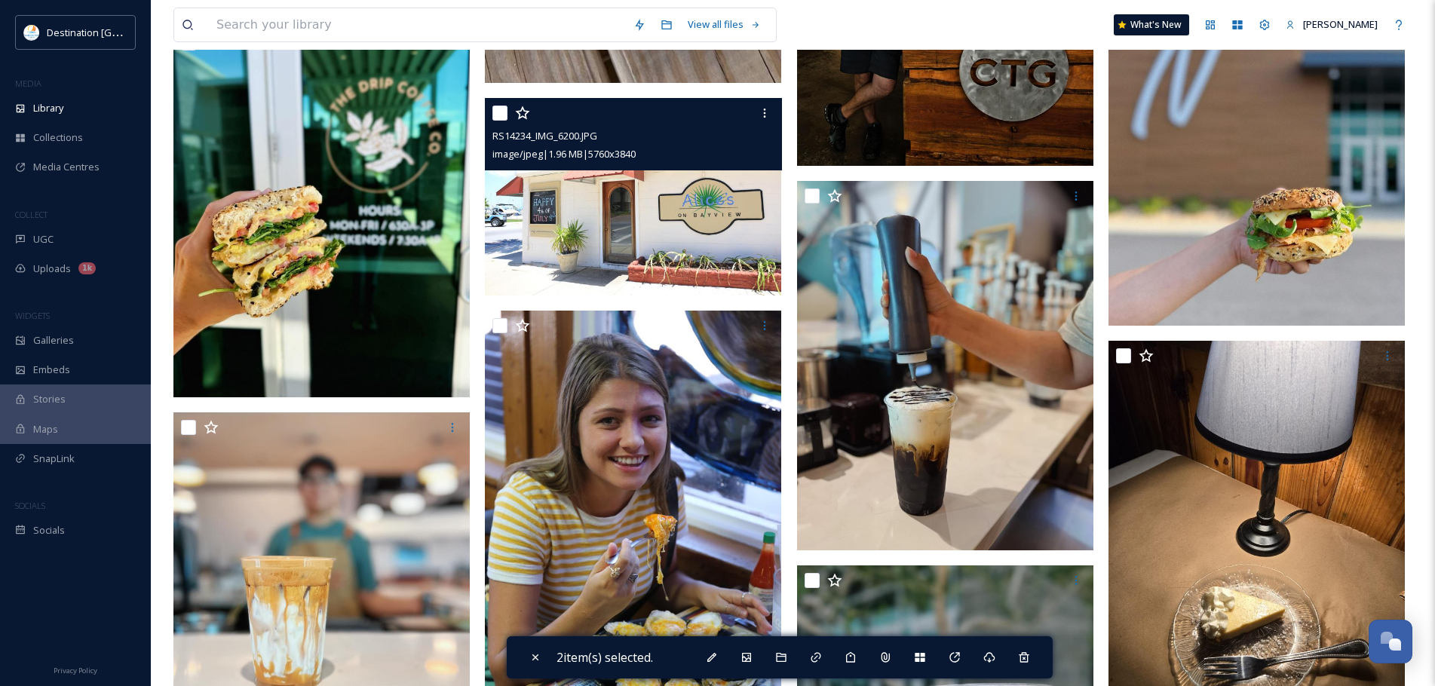
scroll to position [3769, 0]
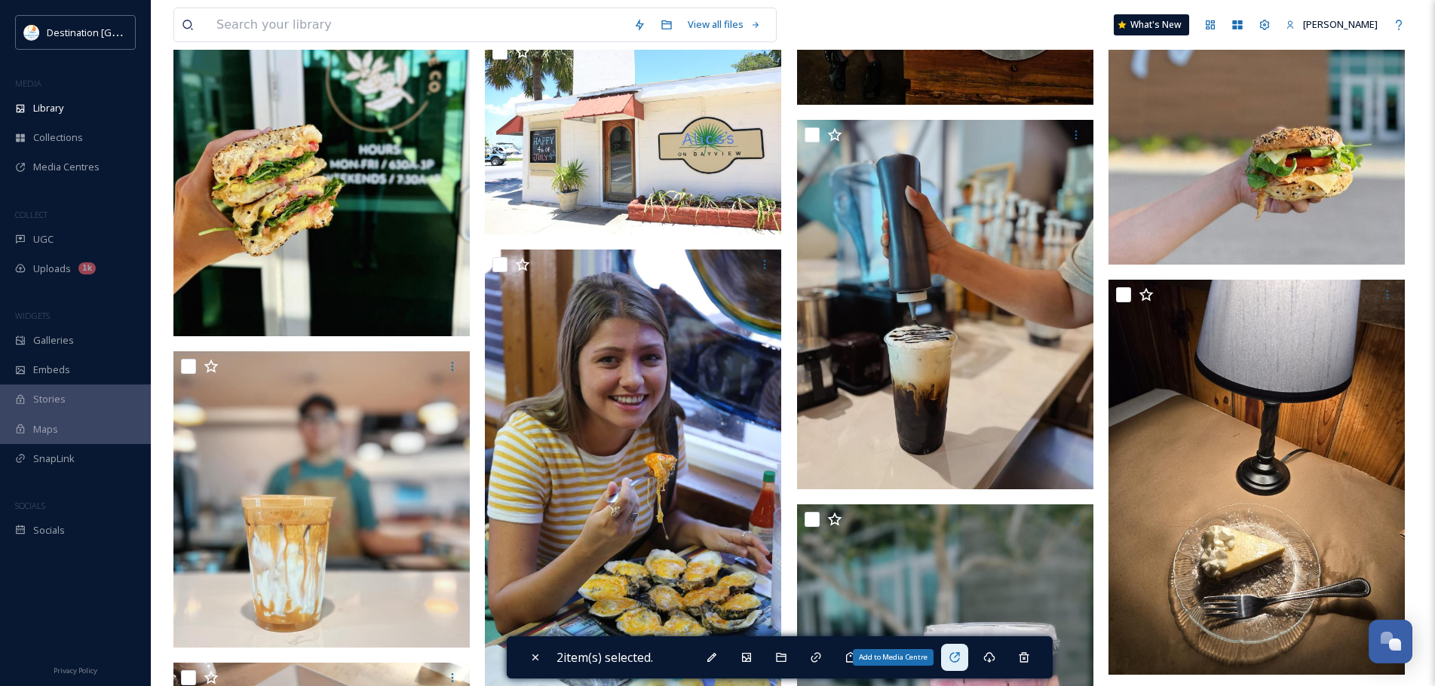
click at [959, 653] on icon at bounding box center [954, 657] width 10 height 10
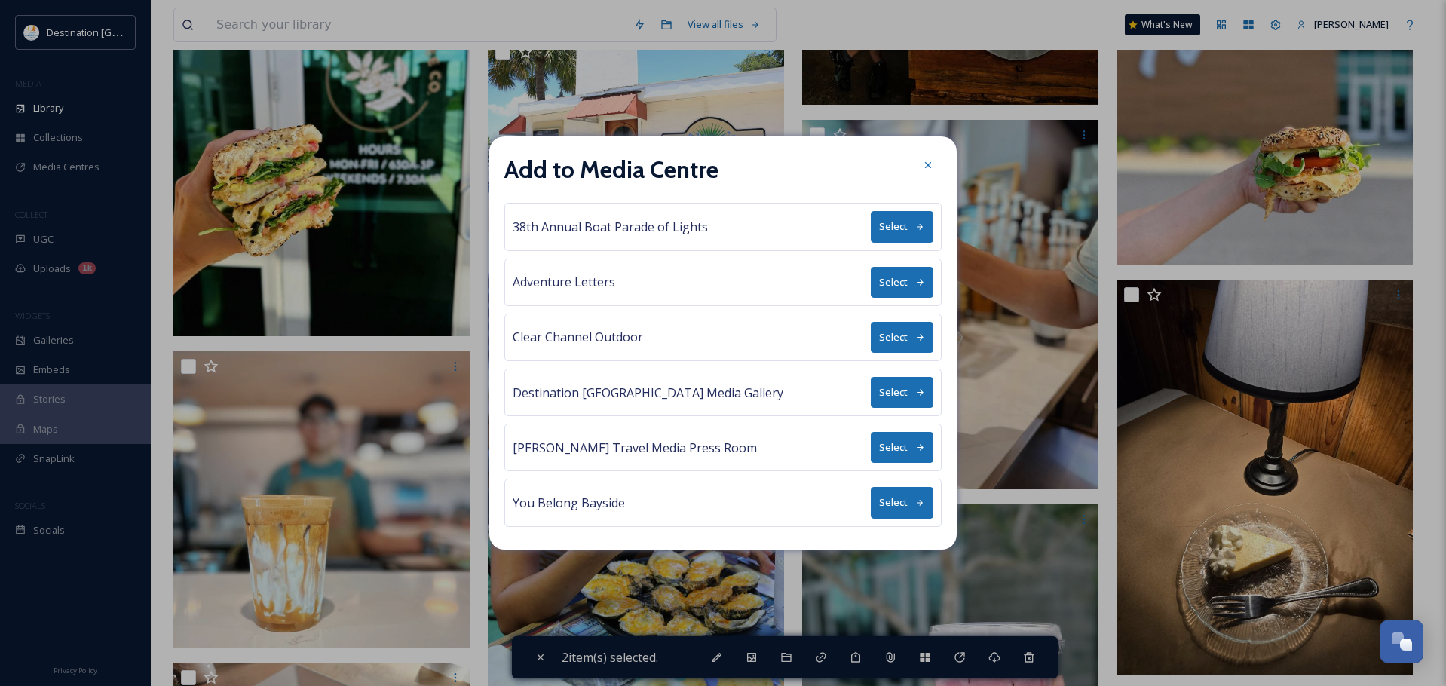
click at [885, 398] on button "Select" at bounding box center [902, 392] width 63 height 31
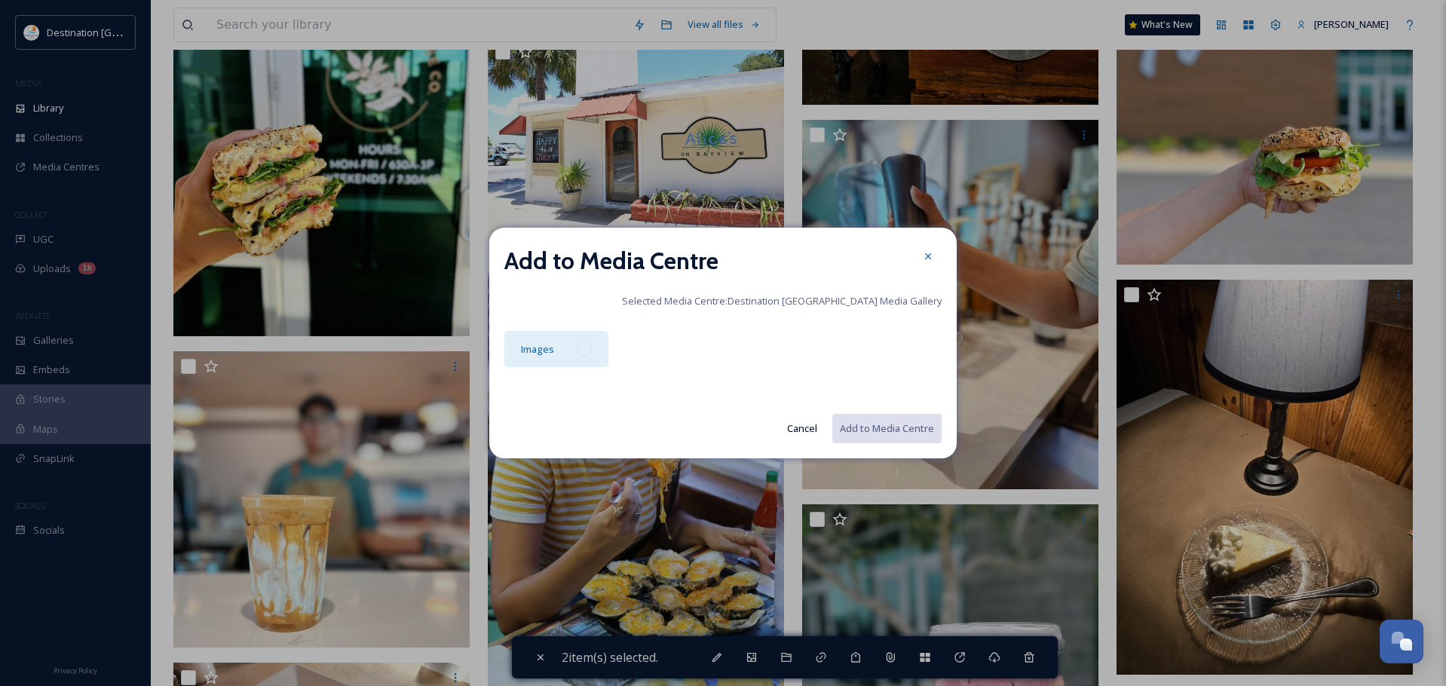
click at [585, 354] on div at bounding box center [584, 348] width 15 height 15
click at [890, 425] on button "Add to Media Centre" at bounding box center [886, 428] width 111 height 31
checkbox input "false"
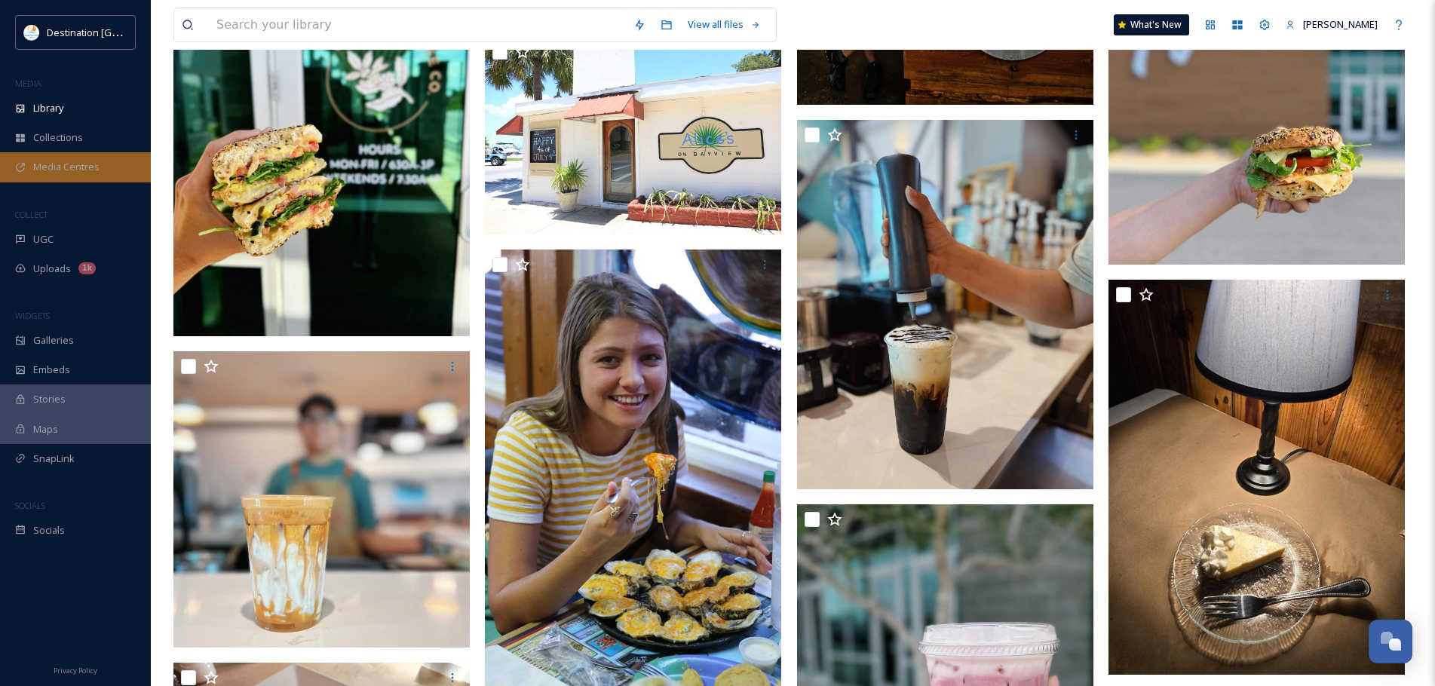
click at [68, 174] on span "Media Centres" at bounding box center [66, 167] width 66 height 14
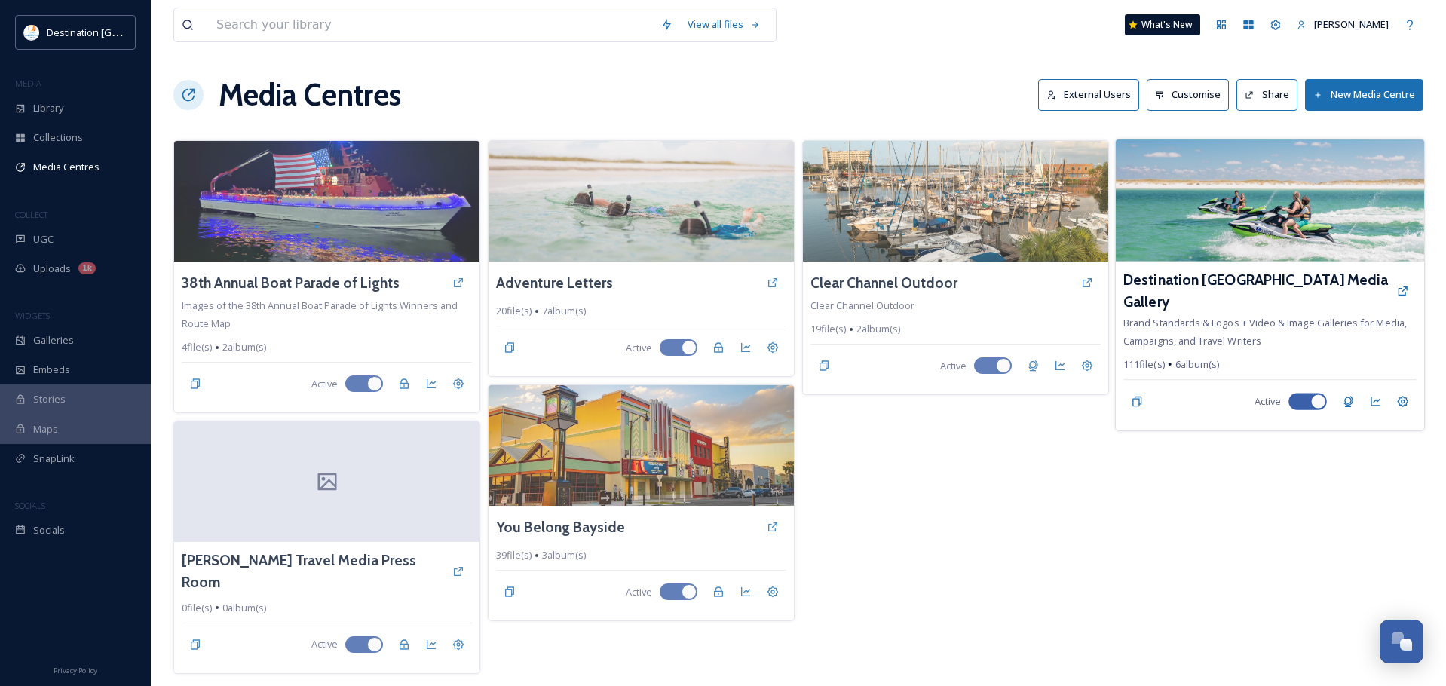
click at [1286, 295] on div "Destination [GEOGRAPHIC_DATA] Media Gallery" at bounding box center [1269, 291] width 293 height 44
click at [1298, 208] on img at bounding box center [1270, 200] width 308 height 122
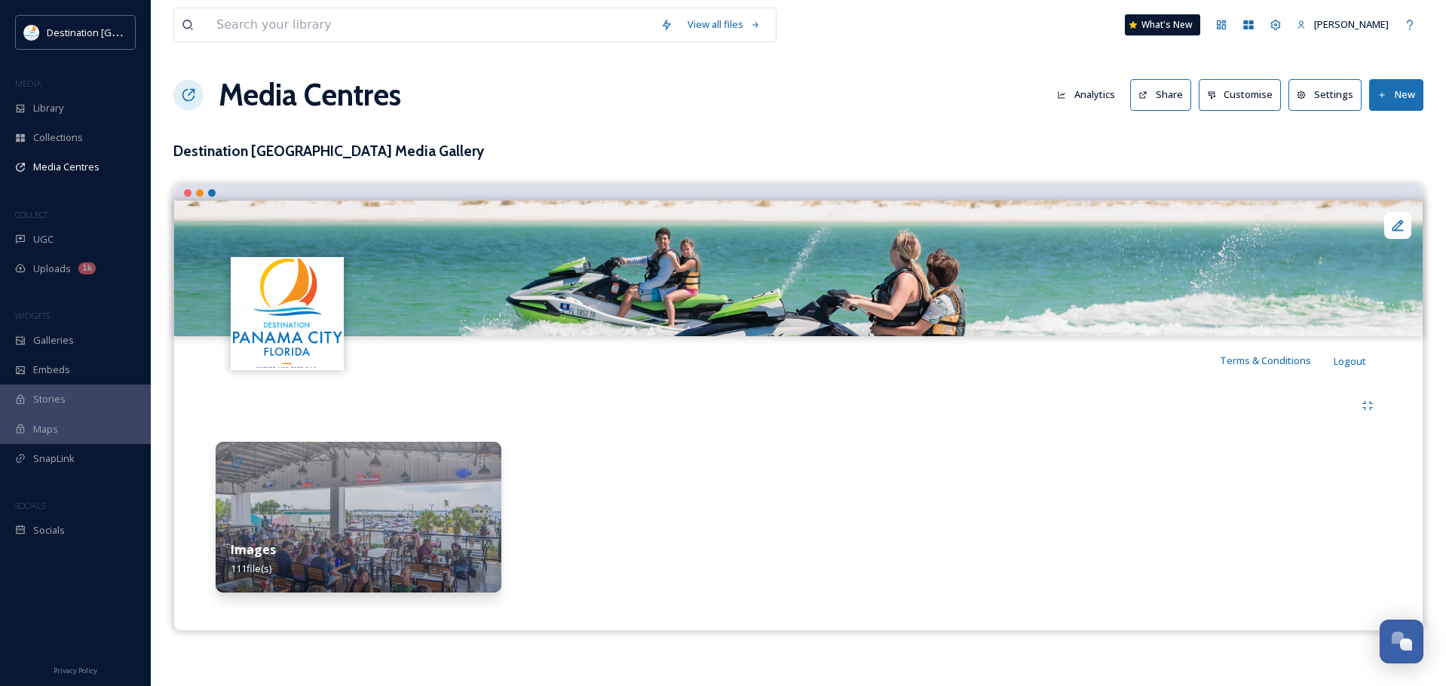
click at [400, 521] on img at bounding box center [359, 517] width 286 height 151
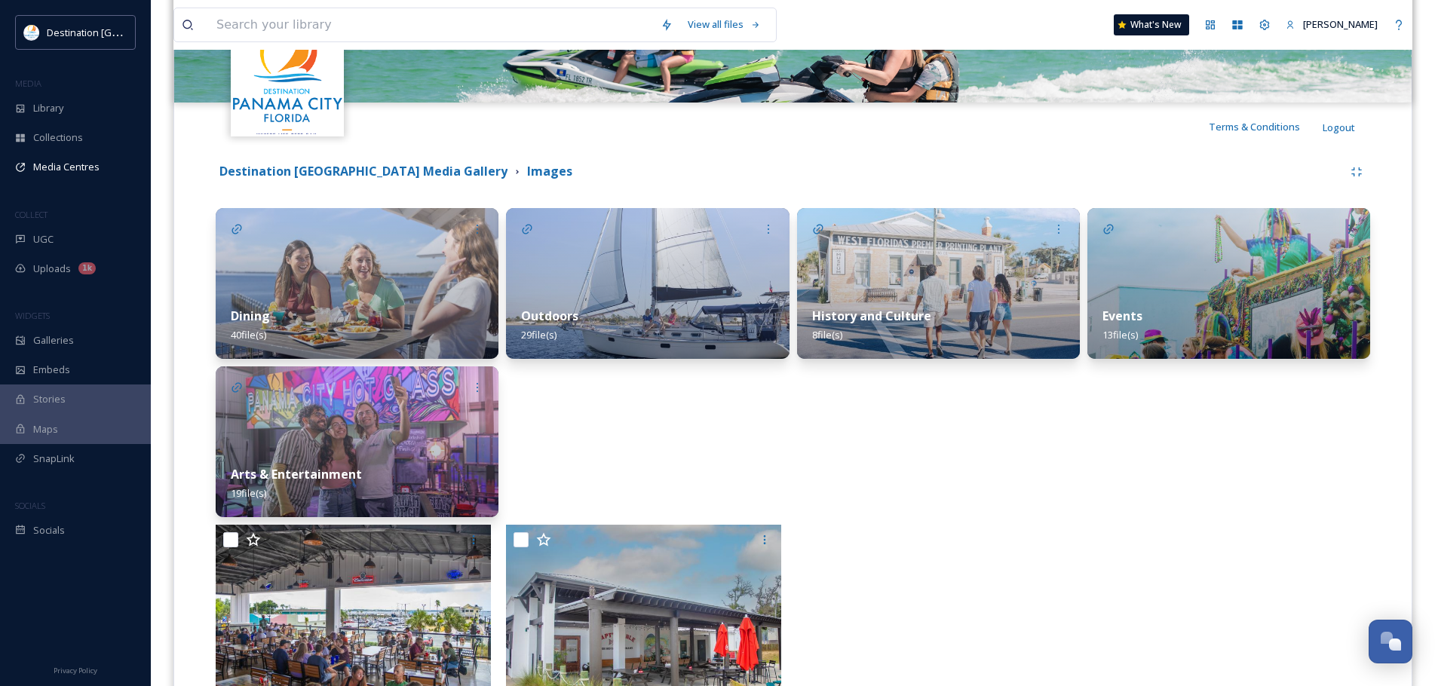
scroll to position [335, 0]
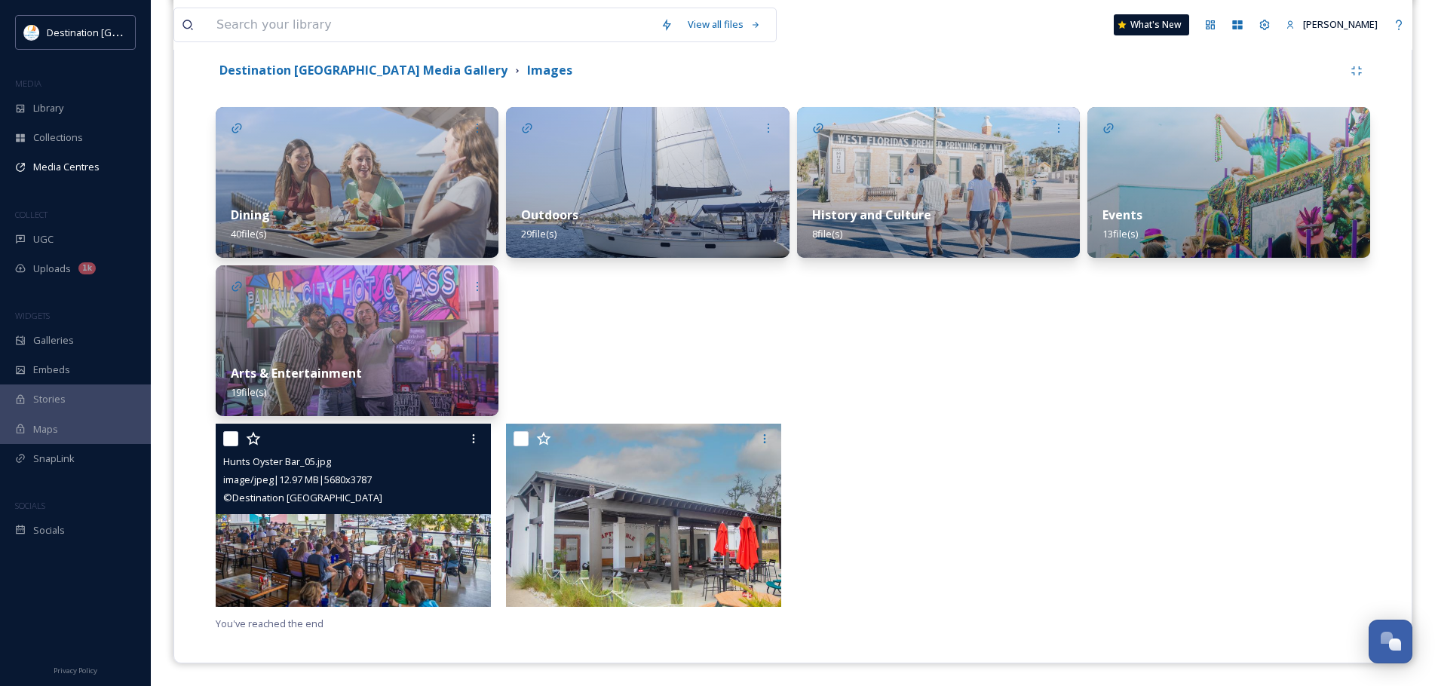
click at [231, 446] on div at bounding box center [355, 438] width 264 height 27
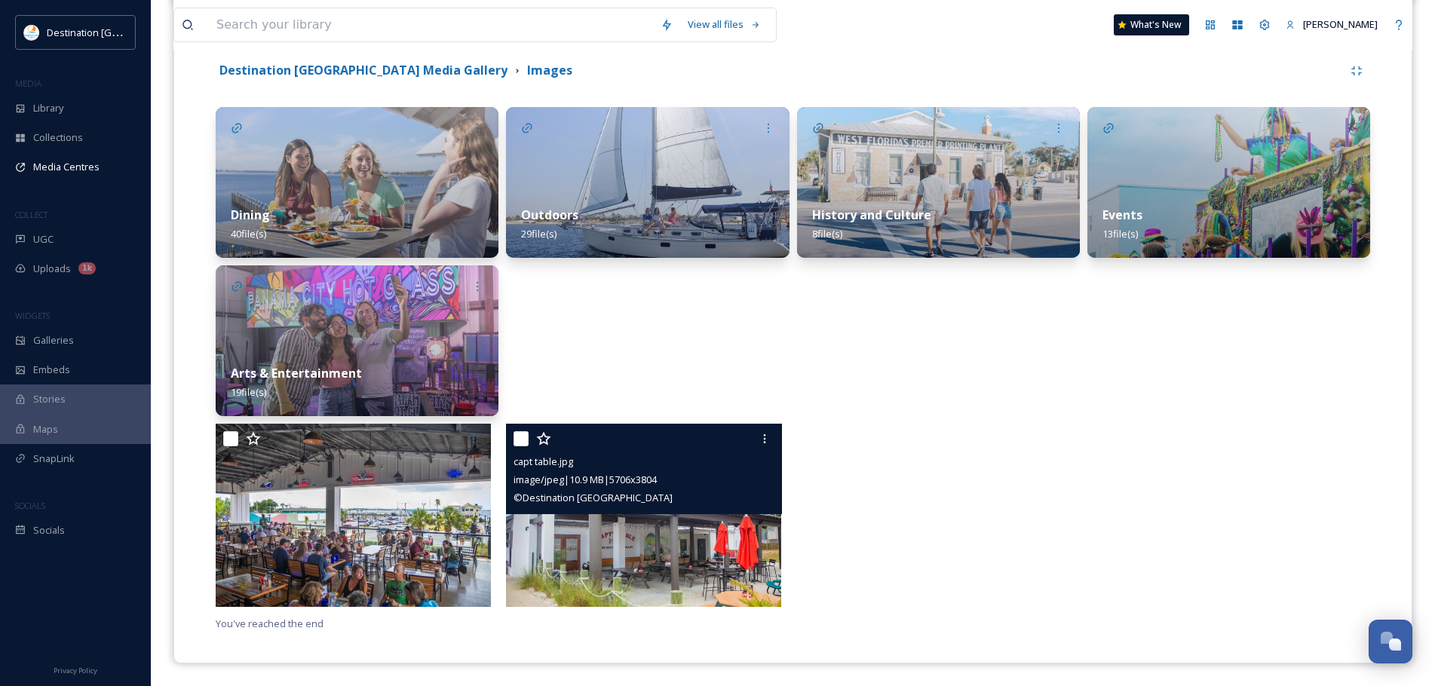
click at [523, 441] on input "checkbox" at bounding box center [520, 438] width 15 height 15
checkbox input "true"
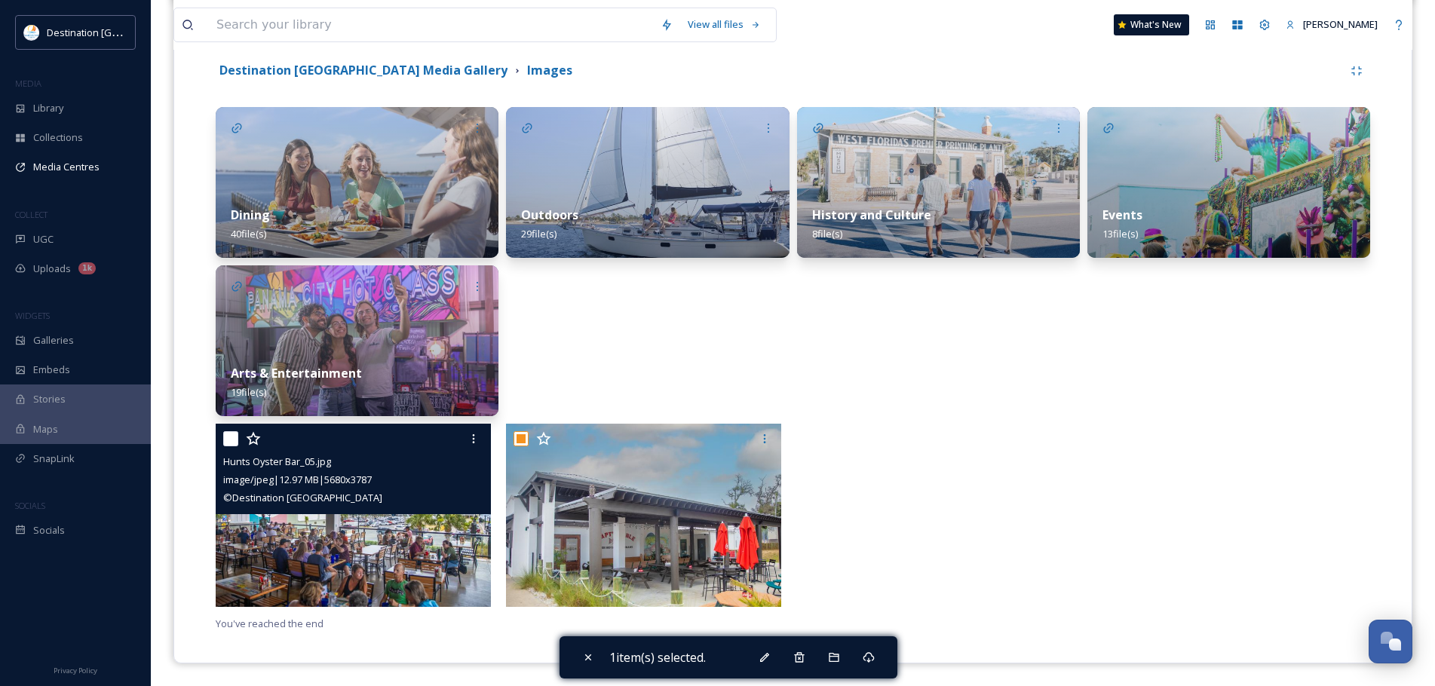
click at [233, 440] on input "checkbox" at bounding box center [230, 438] width 15 height 15
checkbox input "true"
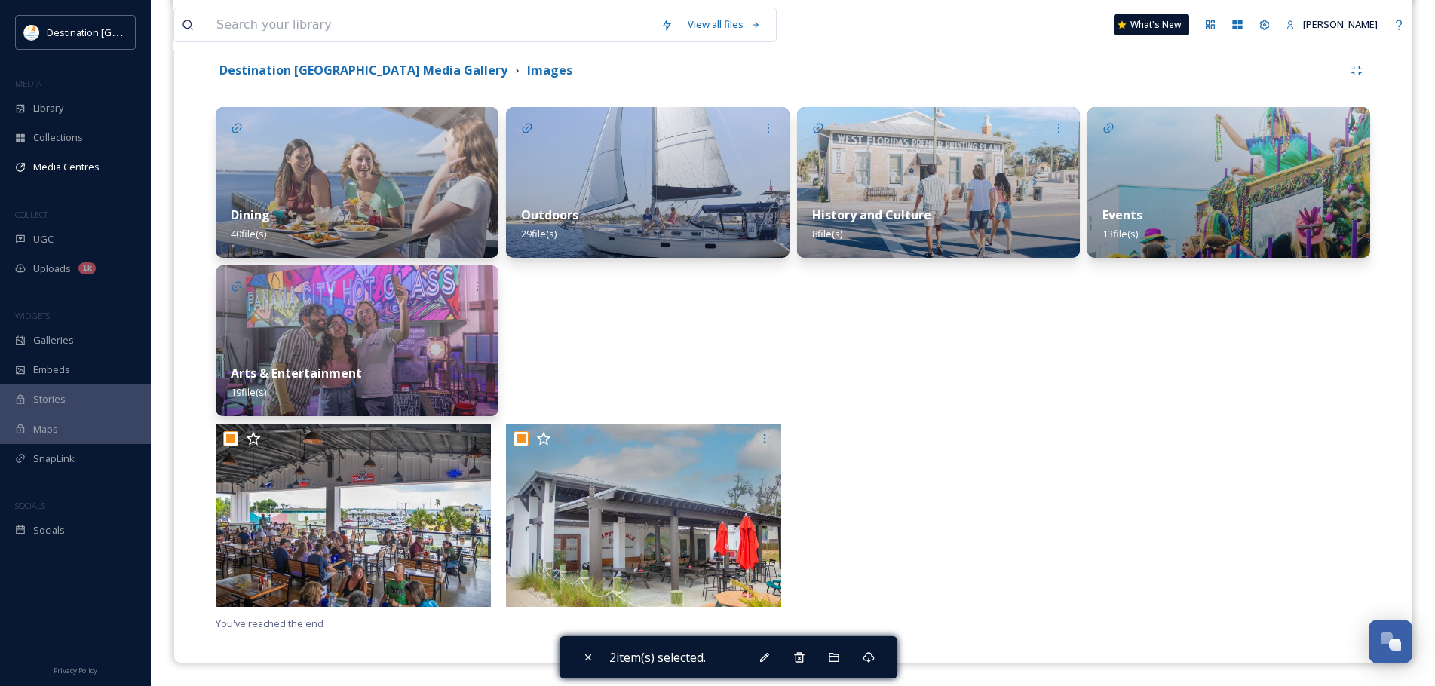
click at [823, 666] on div "2 item(s) selected." at bounding box center [728, 657] width 338 height 42
click at [835, 657] on icon at bounding box center [834, 657] width 12 height 12
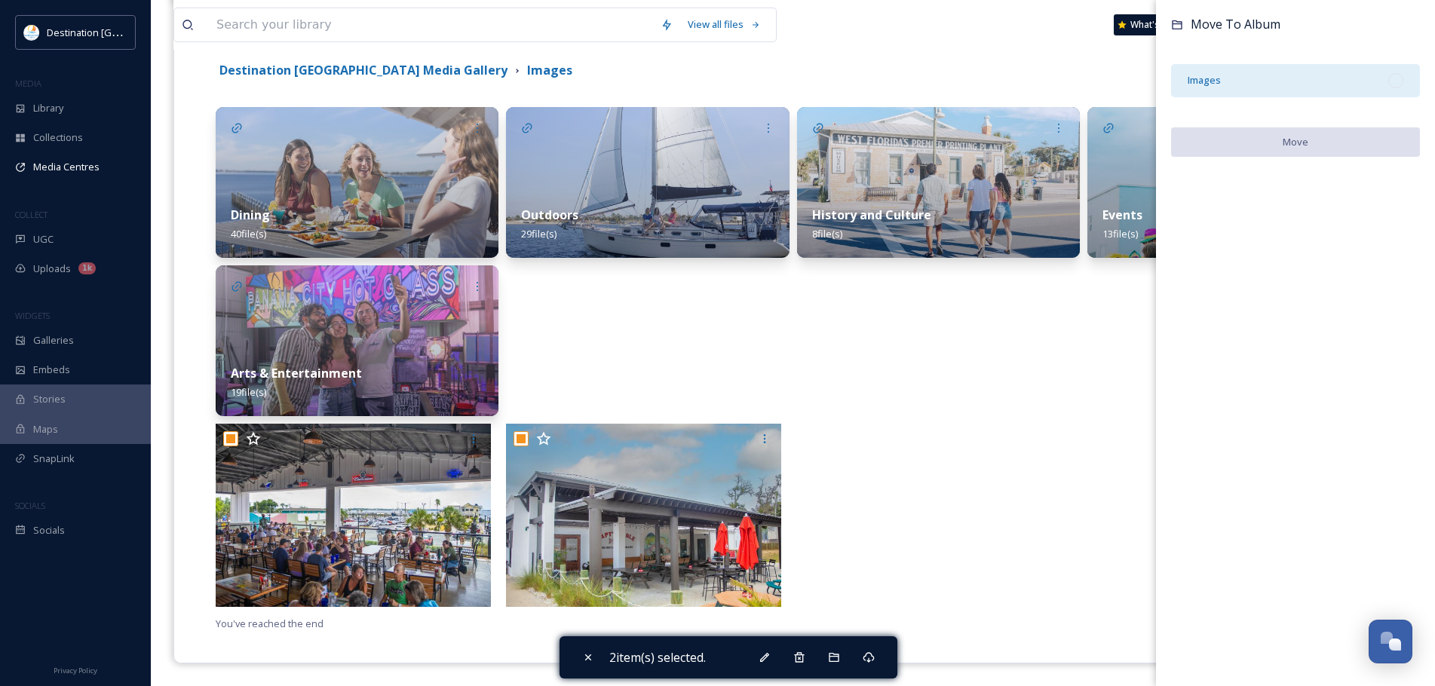
click at [1303, 88] on div "Images" at bounding box center [1295, 80] width 249 height 33
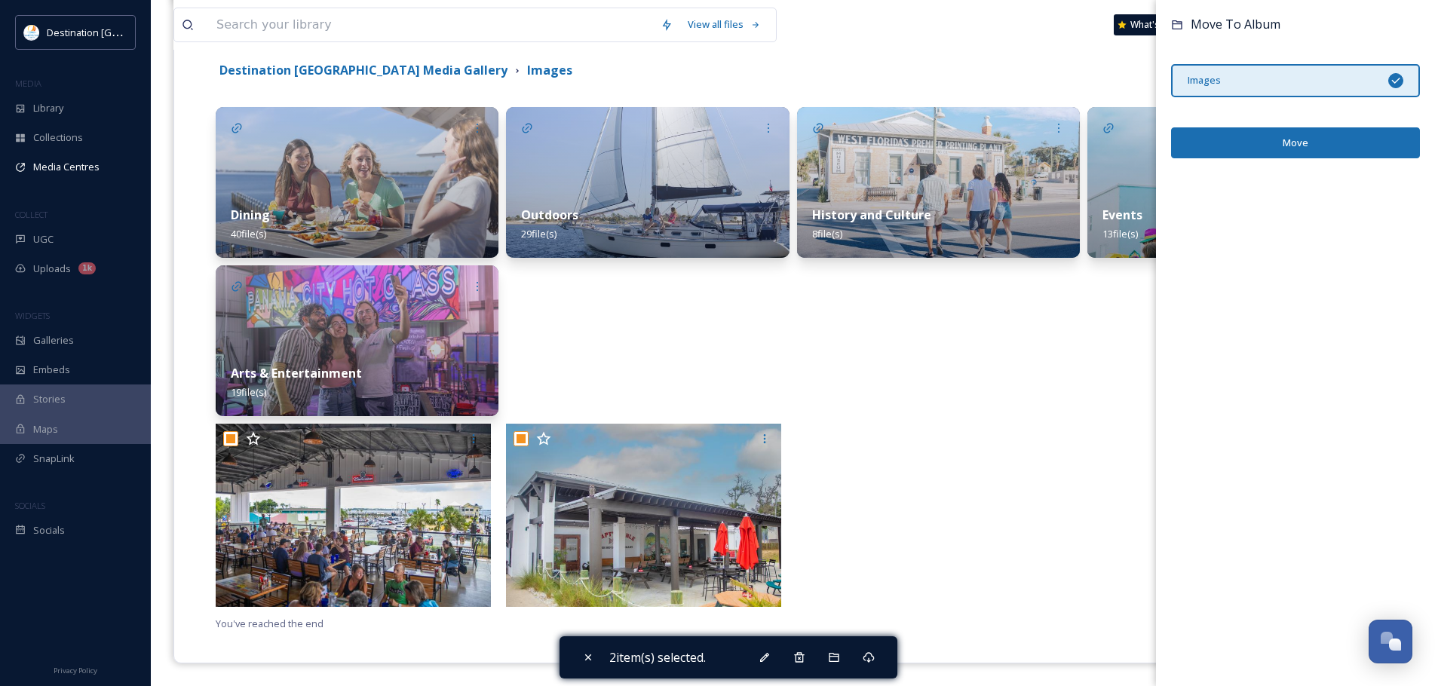
drag, startPoint x: 1333, startPoint y: 232, endPoint x: 1315, endPoint y: 296, distance: 66.4
click at [1315, 312] on div "Move To Album Images Move" at bounding box center [1295, 343] width 279 height 686
click at [1401, 72] on div "Images" at bounding box center [1295, 80] width 249 height 33
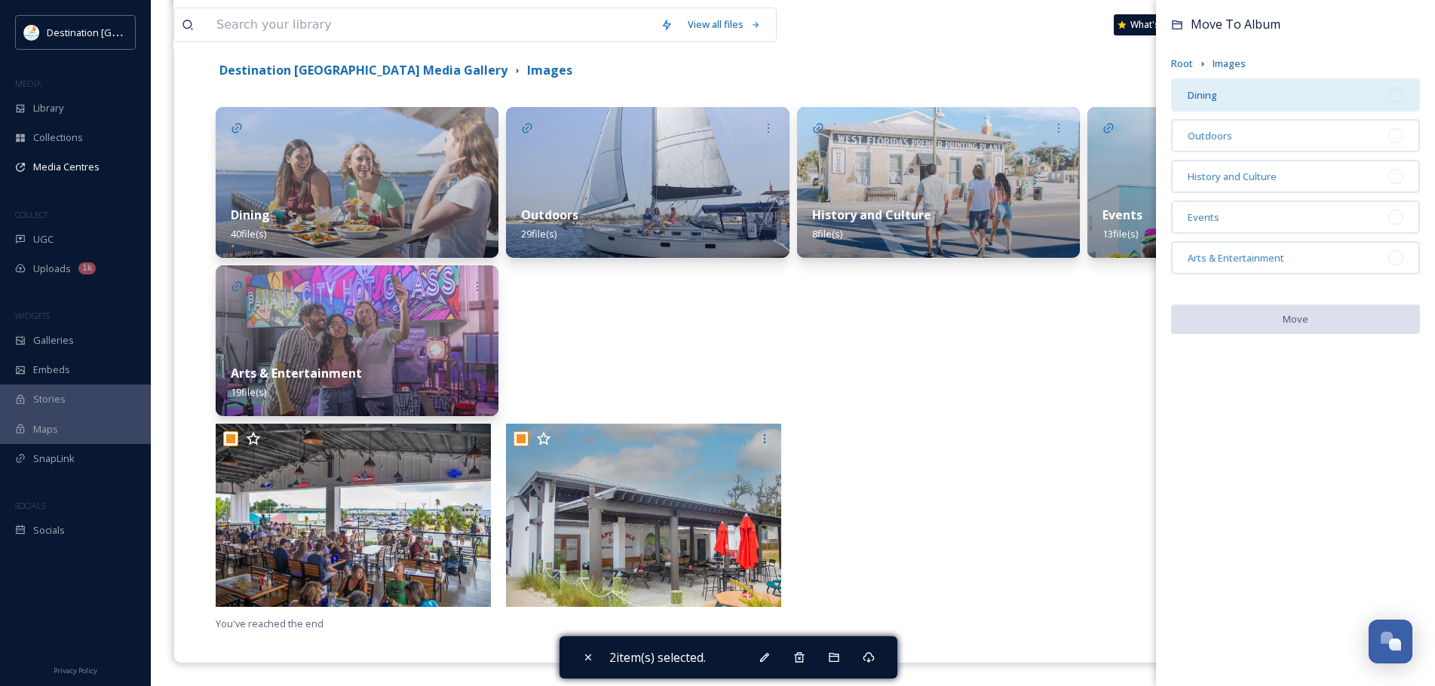
click at [1214, 102] on div "Dining" at bounding box center [1295, 94] width 249 height 33
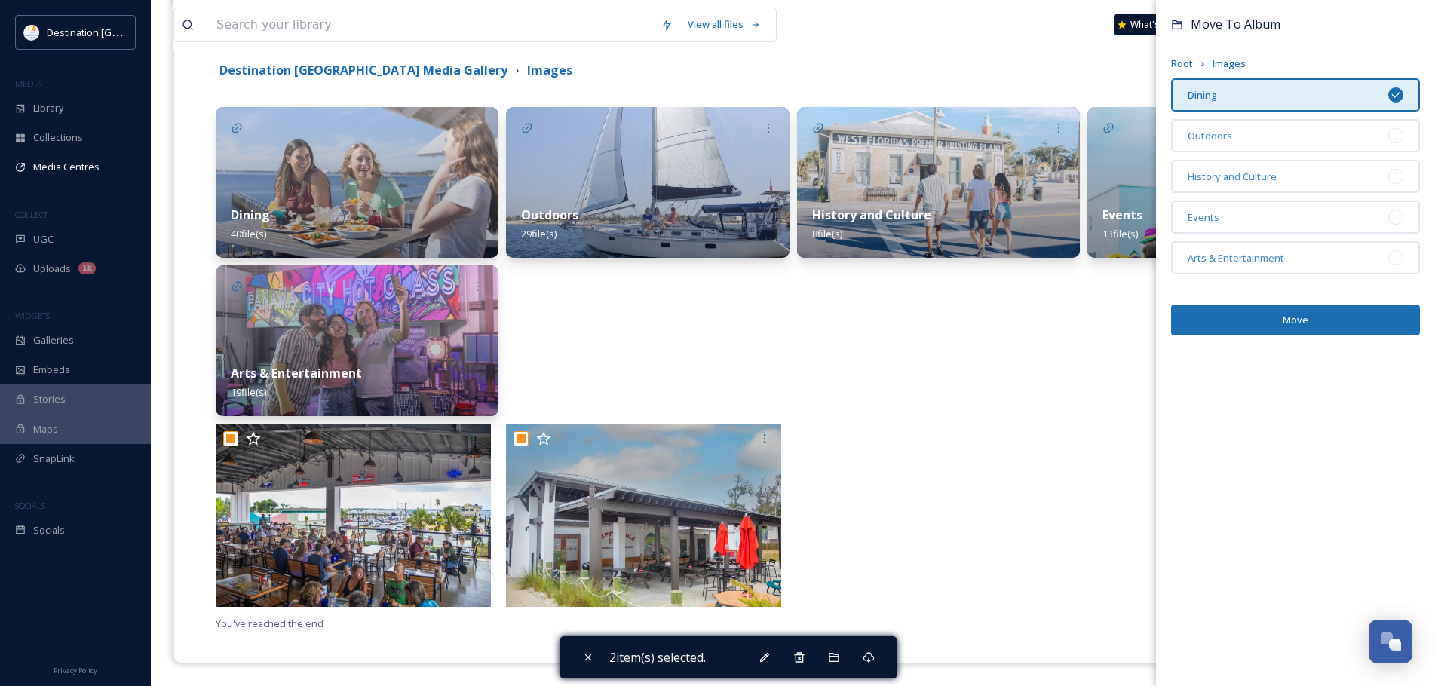
click at [1267, 324] on button "Move" at bounding box center [1295, 320] width 249 height 31
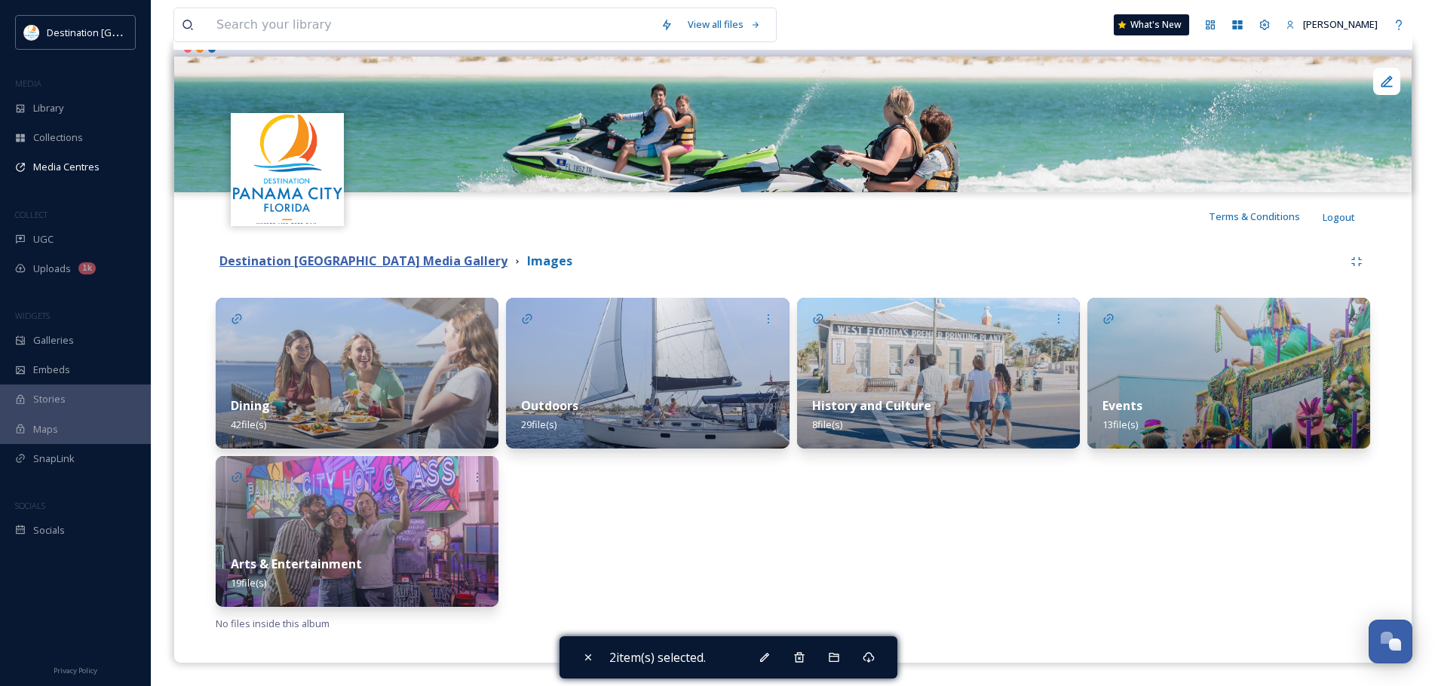
click at [435, 268] on strong "Destination [GEOGRAPHIC_DATA] Media Gallery" at bounding box center [363, 261] width 288 height 17
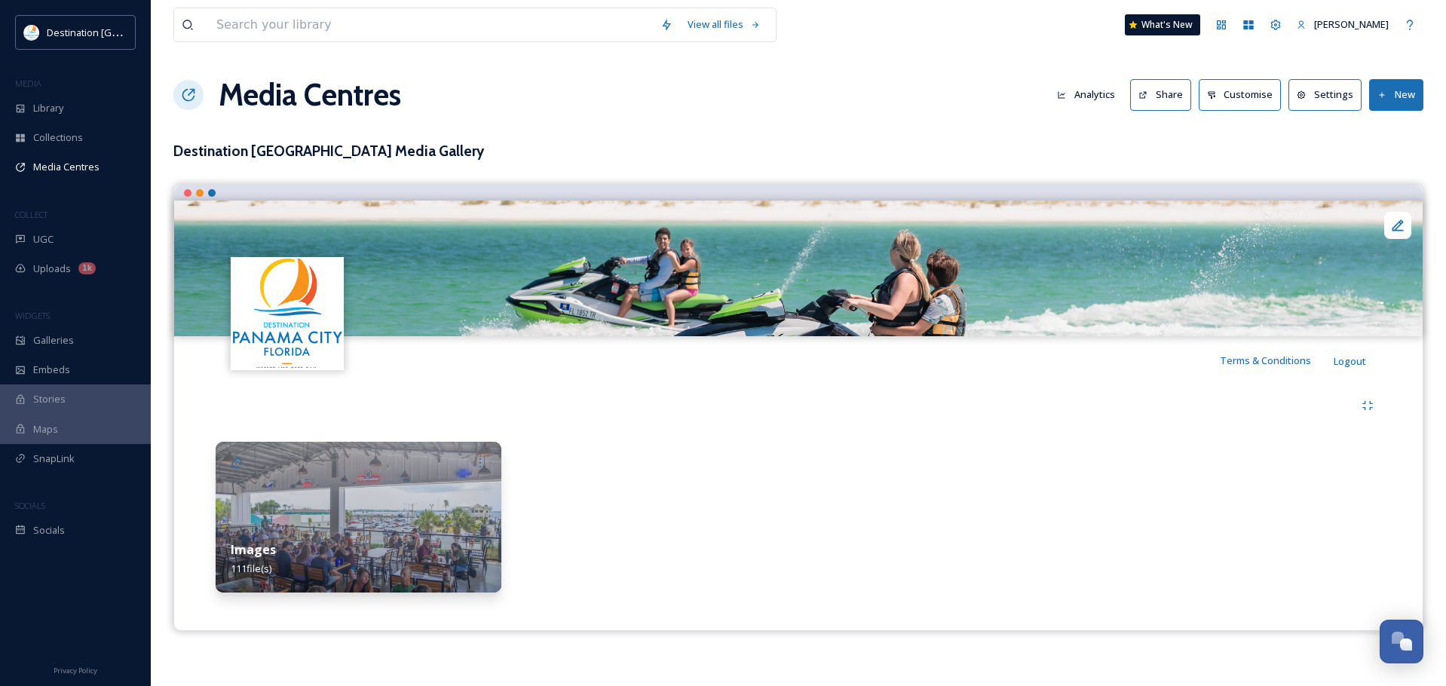
click at [381, 543] on div "Images 111 file(s)" at bounding box center [359, 558] width 286 height 67
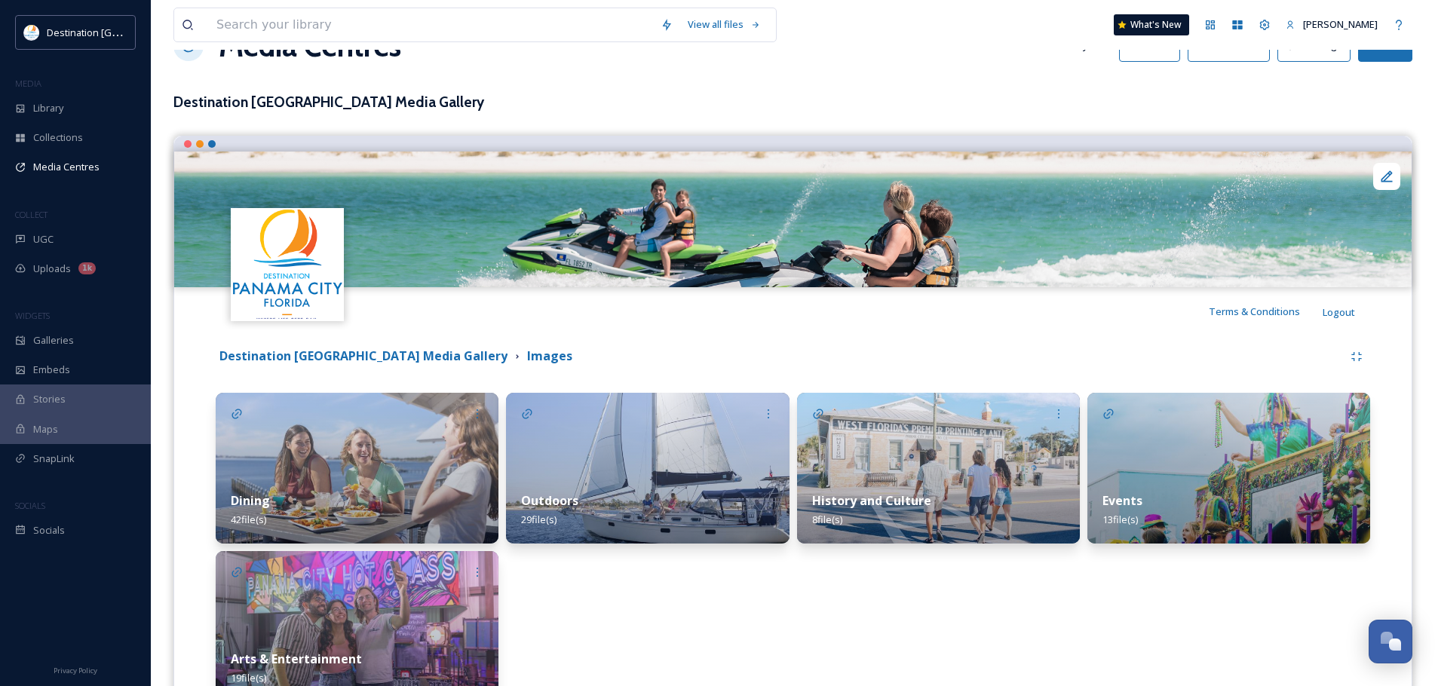
scroll to position [75, 0]
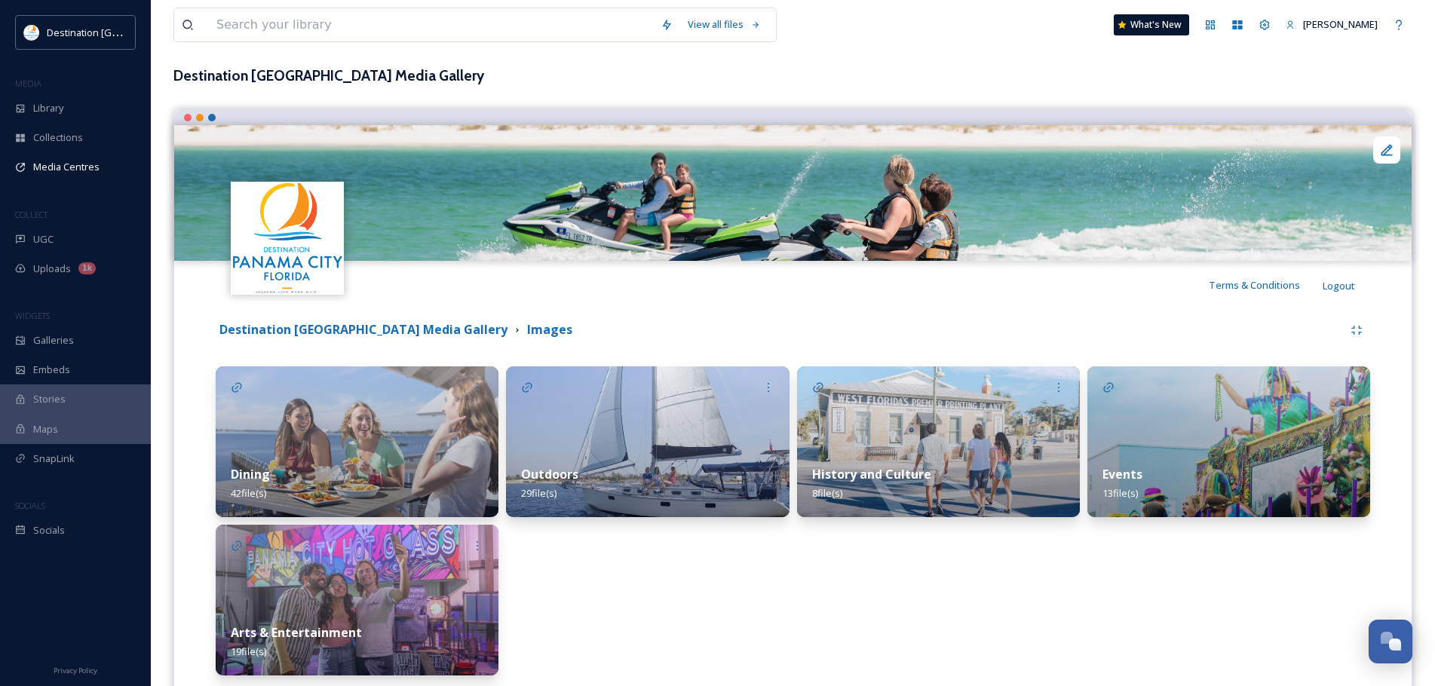
click at [1094, 424] on img at bounding box center [1228, 441] width 283 height 151
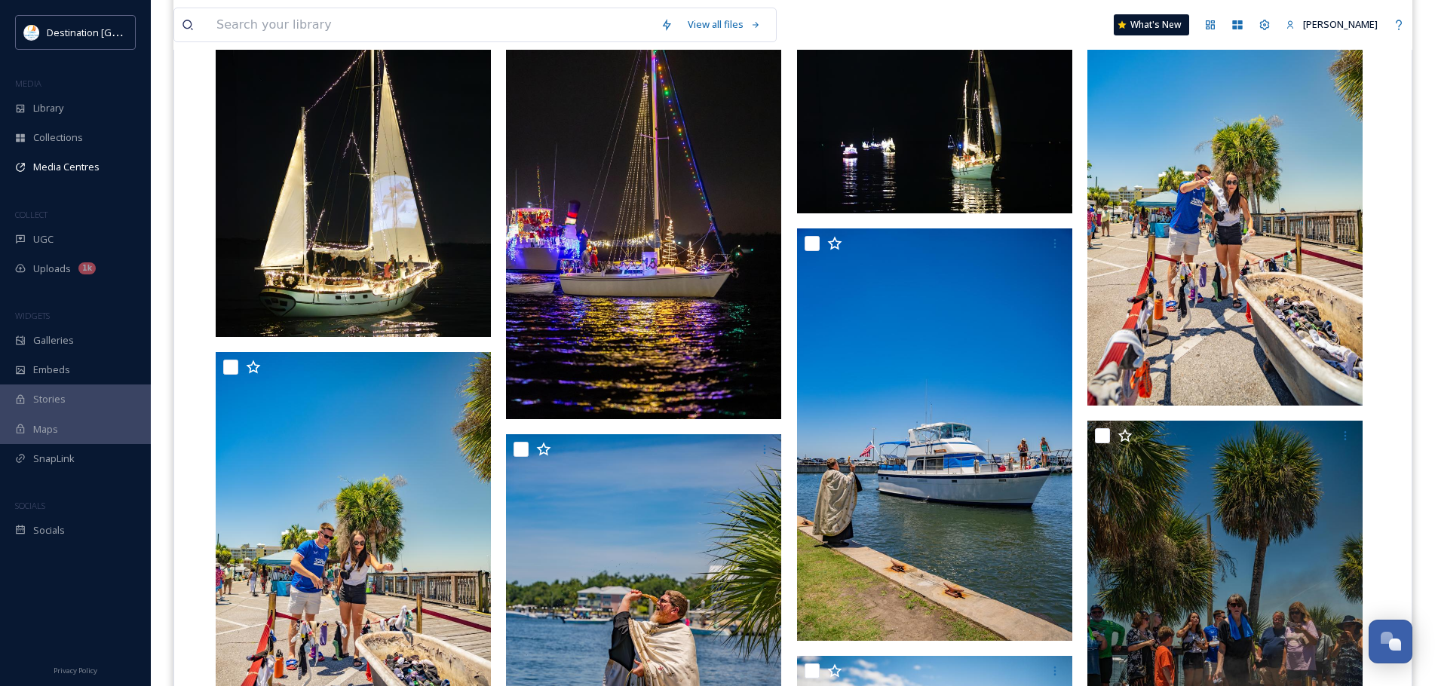
scroll to position [212, 0]
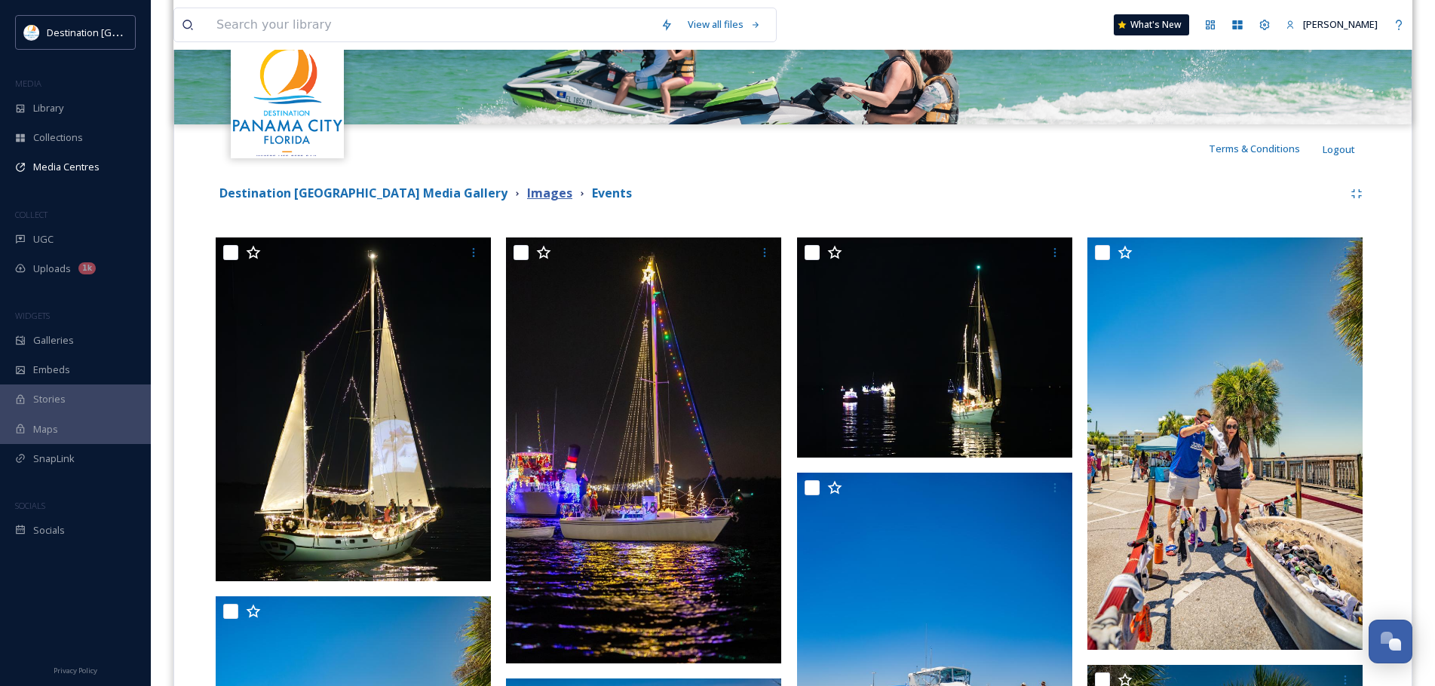
click at [527, 188] on strong "Images" at bounding box center [549, 193] width 45 height 17
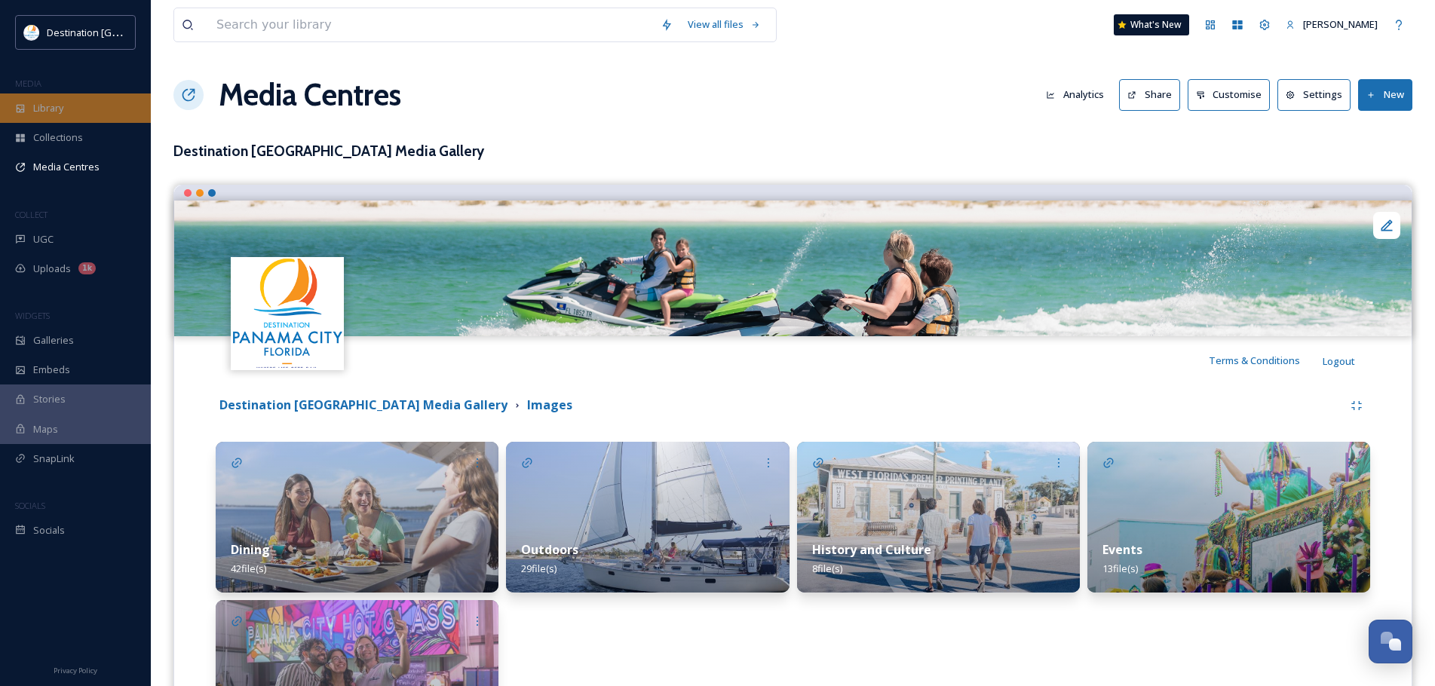
click at [99, 115] on div "Library" at bounding box center [75, 107] width 151 height 29
